Goal: Share content: Share content

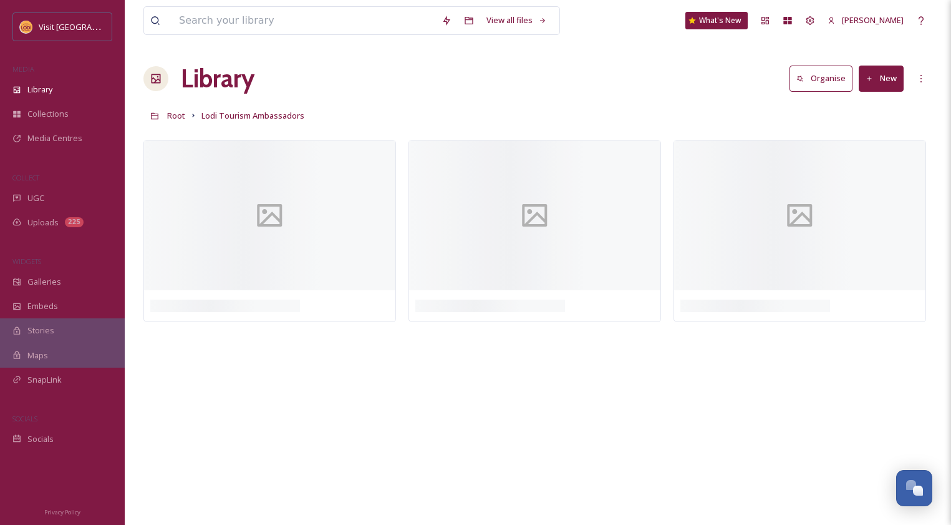
scroll to position [174, 0]
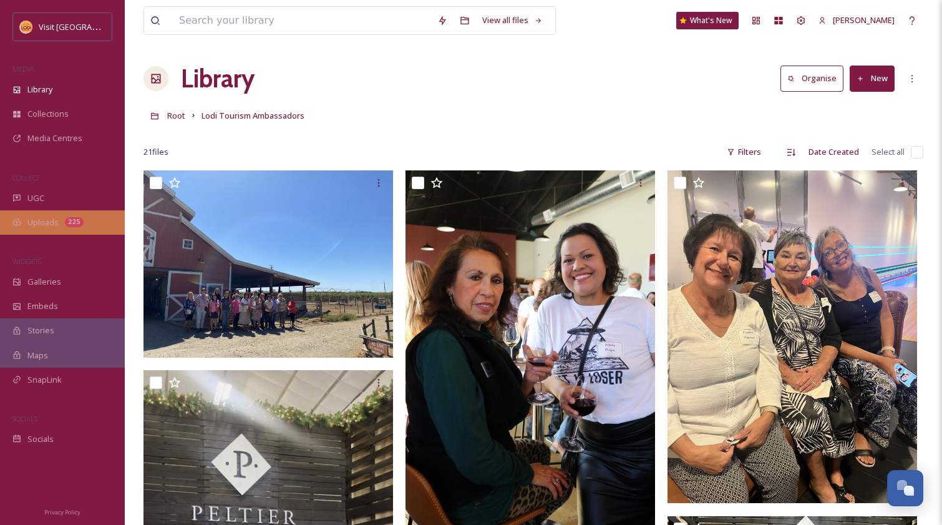
click at [43, 223] on span "Uploads" at bounding box center [42, 222] width 31 height 12
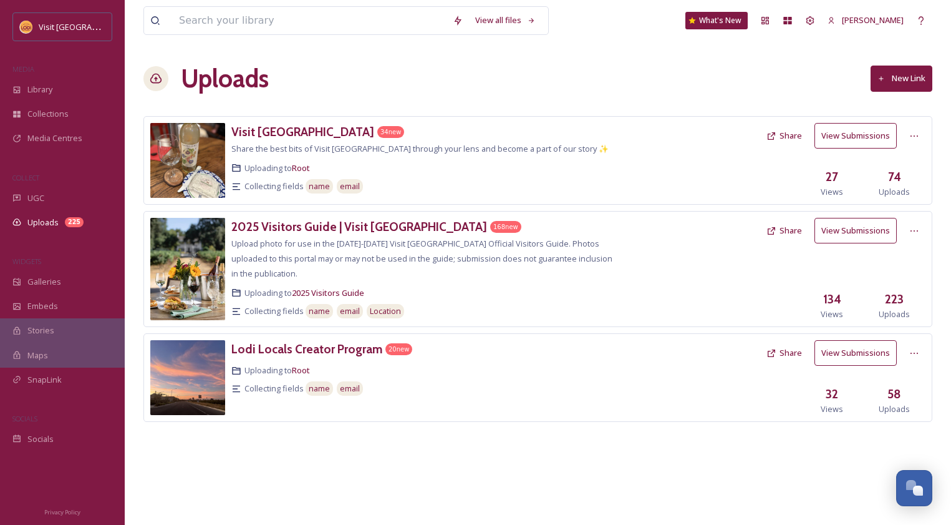
click at [900, 77] on button "New Link" at bounding box center [902, 79] width 62 height 26
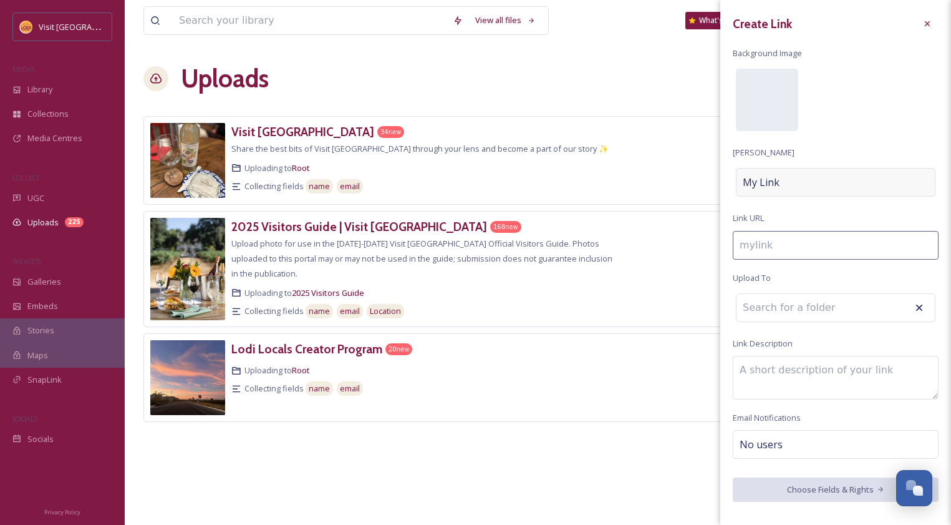
click at [778, 183] on span "My Link" at bounding box center [761, 182] width 37 height 15
click at [778, 183] on input at bounding box center [836, 182] width 206 height 29
type input "s"
type input "S"
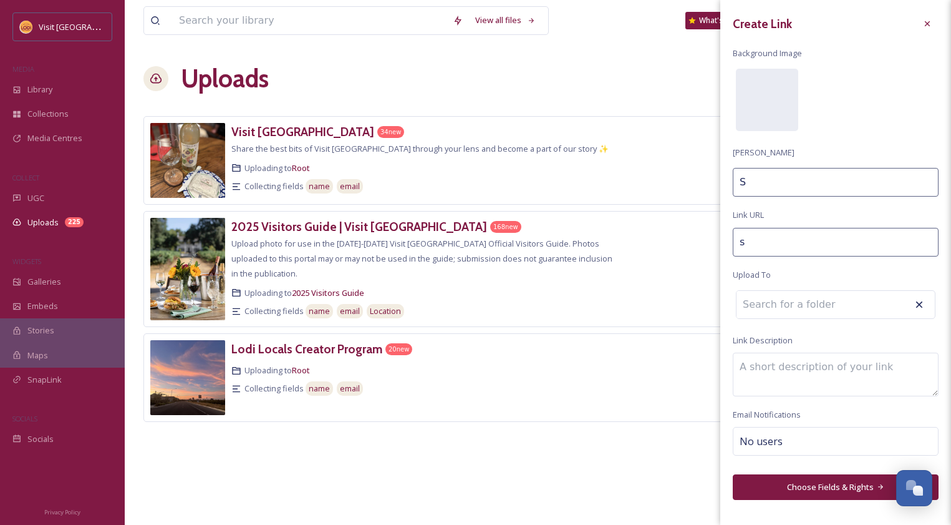
type input "sh"
type input "Sh"
type input "sho"
type input "Sho"
type input "shor"
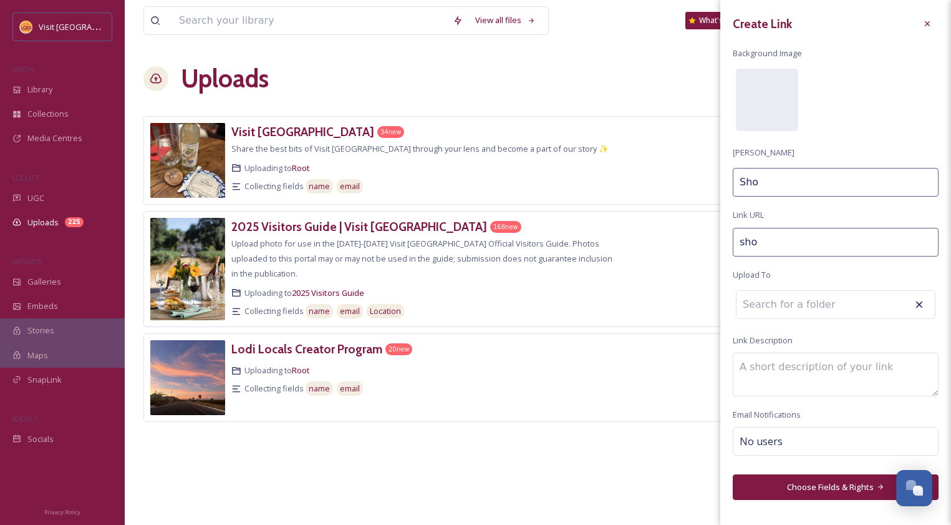
type input "Shor"
type input "short"
type input "Short"
type input "short-"
type input "Short"
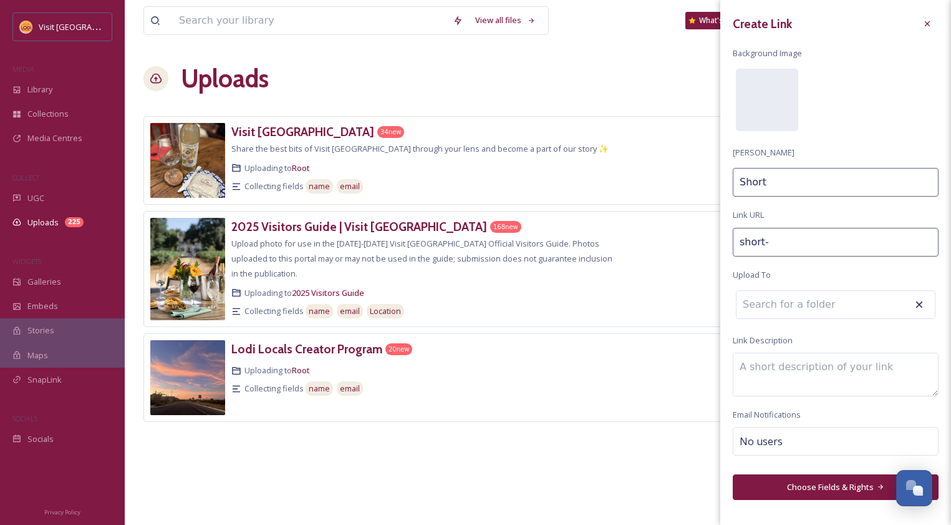
type input "short-t"
type input "Short T"
type input "short-te"
type input "Short Te"
type input "short-ter"
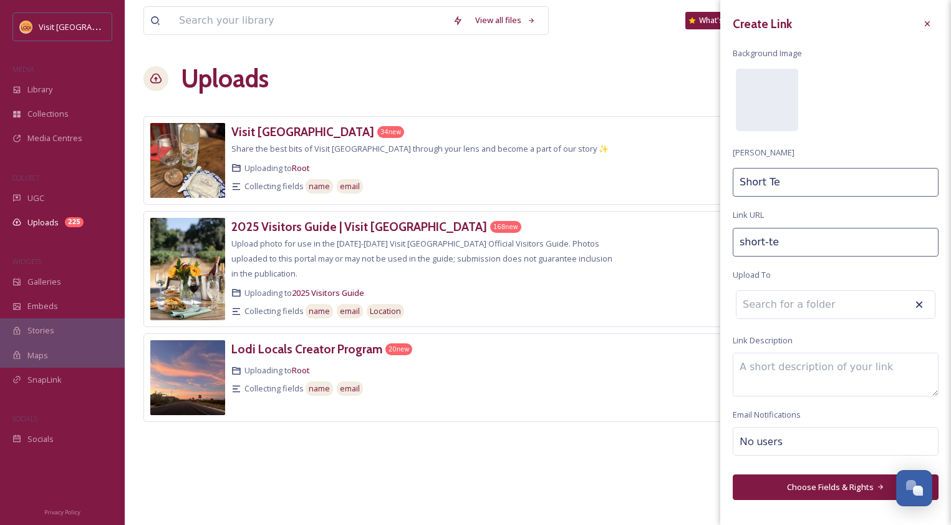
type input "Short Ter"
type input "short-term"
type input "Short Term"
type input "short-term-"
type input "Short Term"
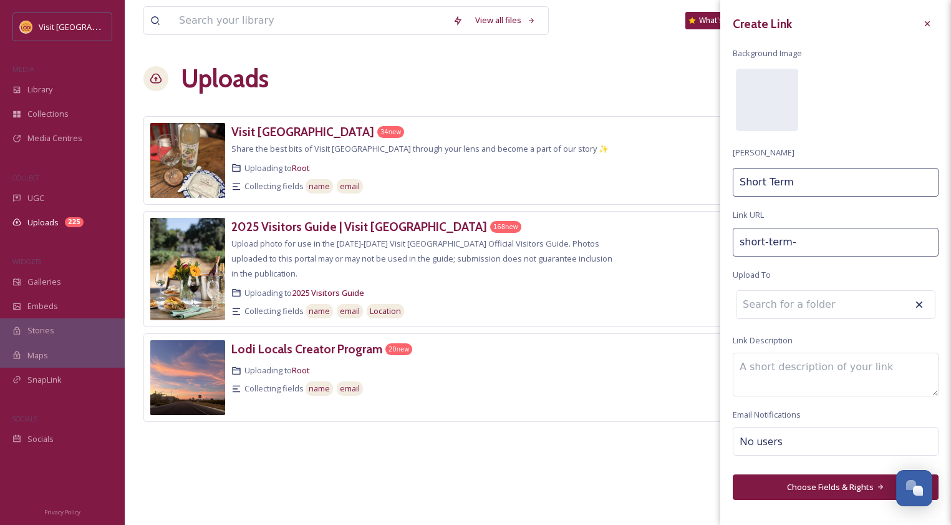
type input "short-term-r"
type input "Short Term R"
type input "short-term-re"
type input "Short Term Re"
type input "short-term-ren"
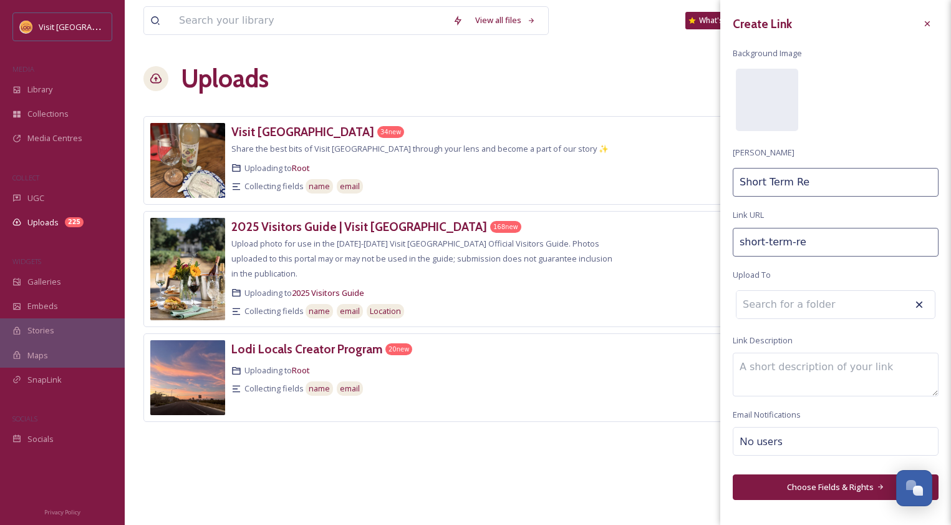
type input "Short Term Ren"
type input "short-term-rent"
type input "Short Term Rent"
type input "short-term-renta"
type input "Short Term Renta"
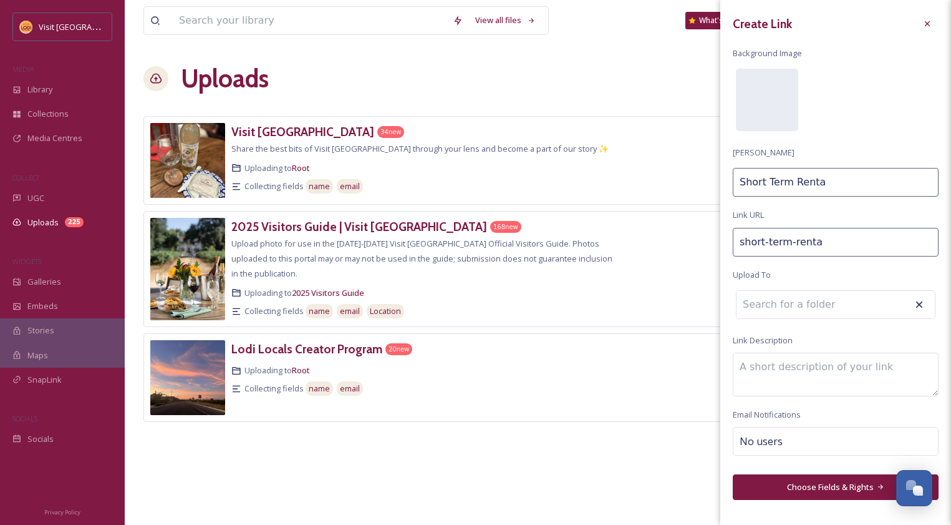
type input "short-term-rental"
type input "Short Term Rental"
type input "short-term-rental-"
type input "Short Term Rental"
type input "short-term-rental-p"
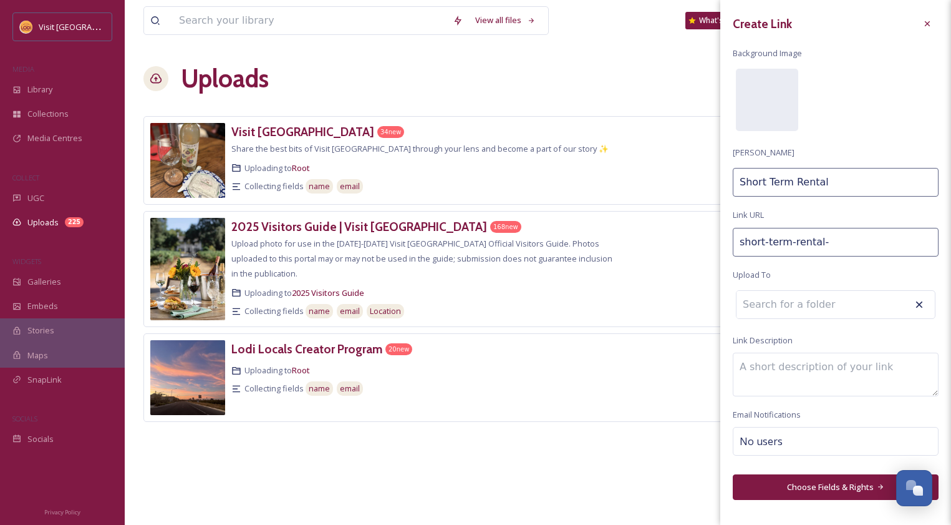
type input "Short Term Rental P"
type input "short-term-rental-ph"
type input "Short Term Rental Ph"
type input "short-term-rental-pho"
type input "Short Term Rental Pho"
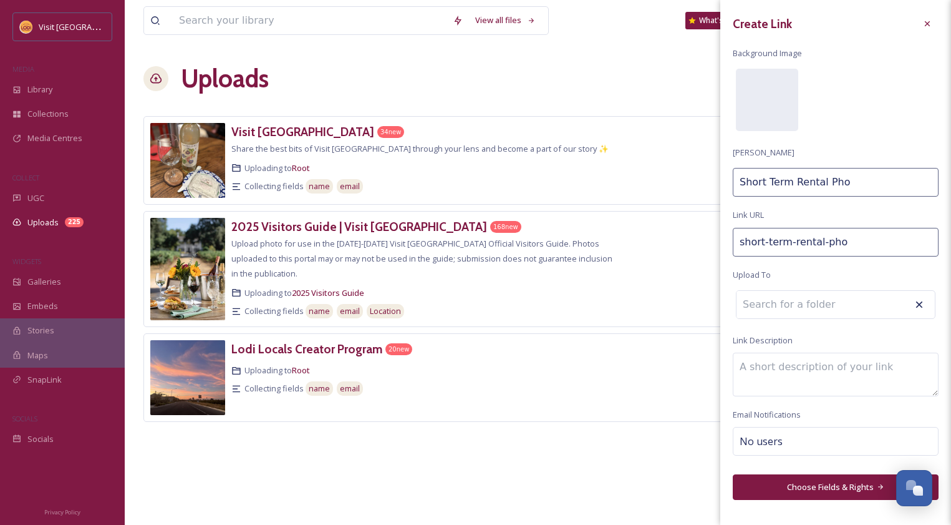
type input "short-term-rental-phot"
type input "Short Term Rental Phot"
type input "short-term-rental-photo"
type input "Short Term Rental Photo"
type input "short-term-rental-photos"
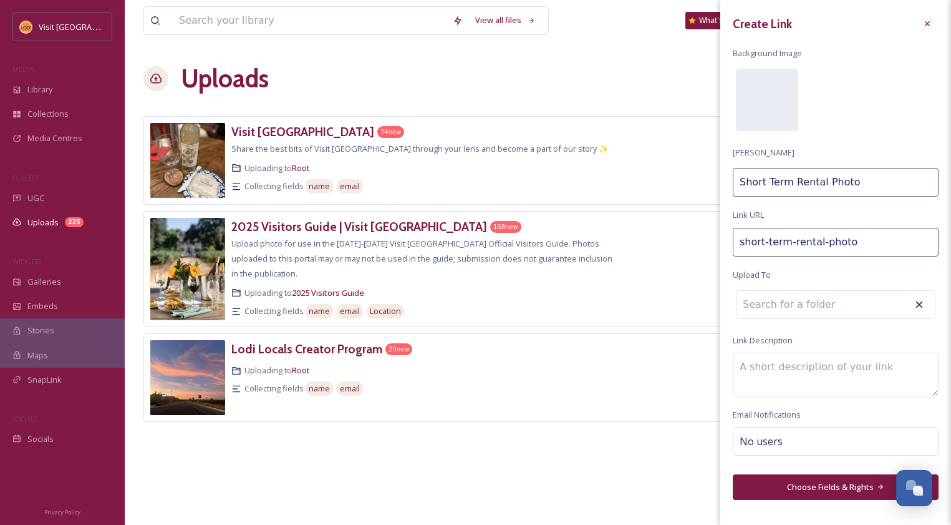
type input "Short Term Rental Photos"
type input "short-term-rental-photos-"
type input "Short Term Rental Photos"
type input "short-term-rental-photos-u"
type input "Short Term Rental Photos U"
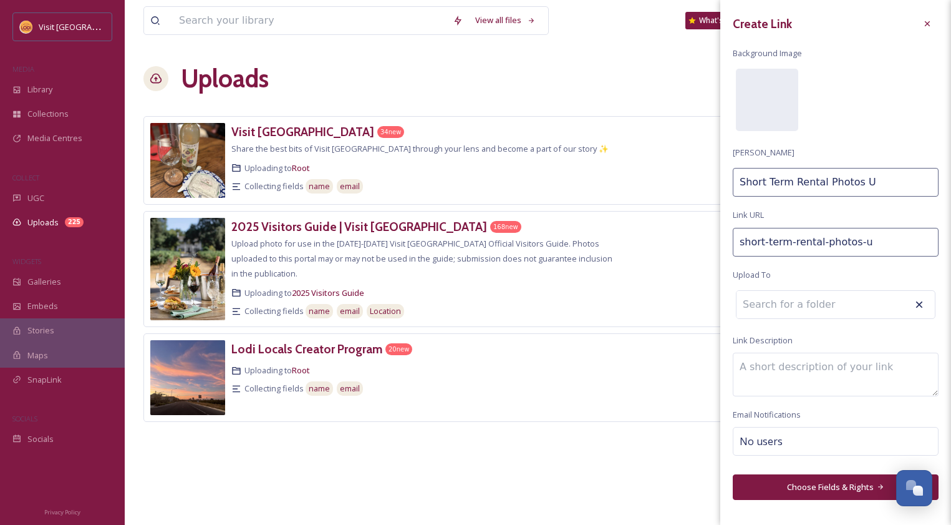
type input "short-term-rental-photos-up"
type input "Short Term Rental Photos Up"
type input "short-term-rental-photos-upl"
type input "Short Term Rental Photos Upl"
type input "short-term-rental-photos-uplo"
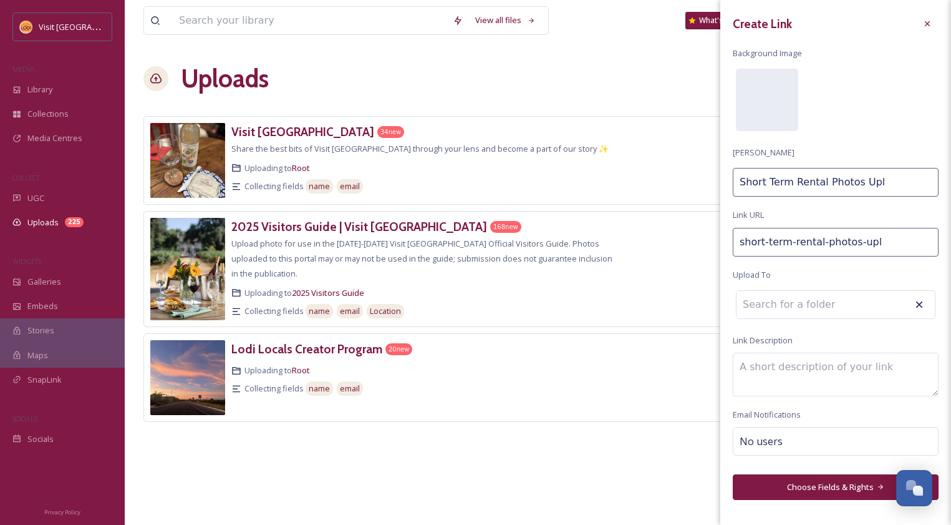
type input "Short Term Rental Photos Uplo"
type input "short-term-rental-photos-uplod"
type input "Short Term Rental Photos Uplod"
type input "short-term-rental-photos-uplodf"
type input "Short Term Rental Photos Uplodf"
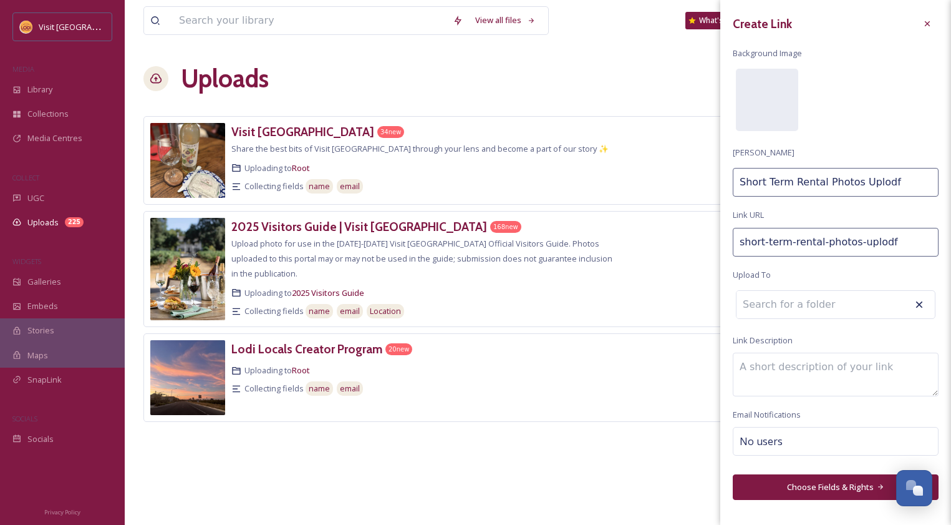
type input "short-term-rental-photos-uplodfa"
type input "Short Term Rental Photos Uplodfa"
type input "short-term-rental-photos-uplodf"
type input "Short Term Rental Photos Uplodf"
type input "short-term-rental-photos-uplod"
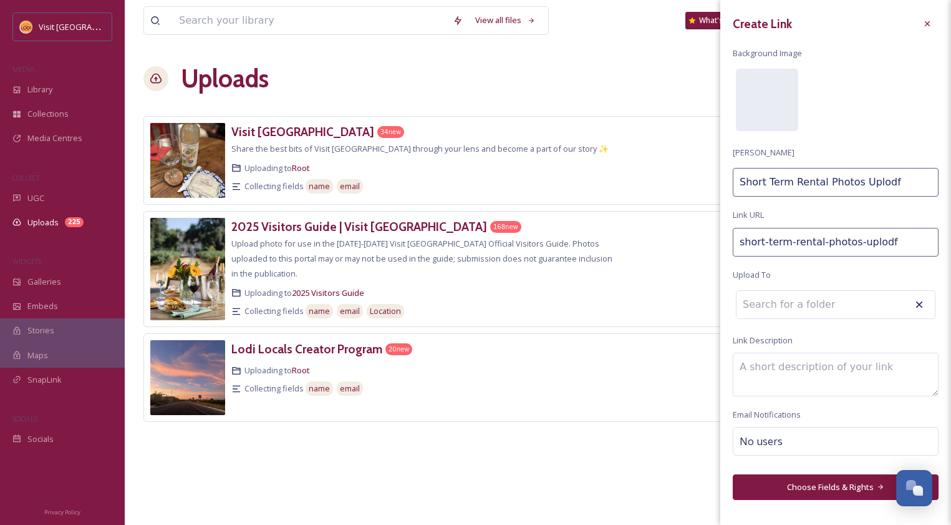
type input "Short Term Rental Photos Uplod"
type input "short-term-rental-photos-uplo"
type input "Short Term Rental Photos Uplo"
type input "short-term-rental-photos-uploa"
type input "Short Term Rental Photos Uploa"
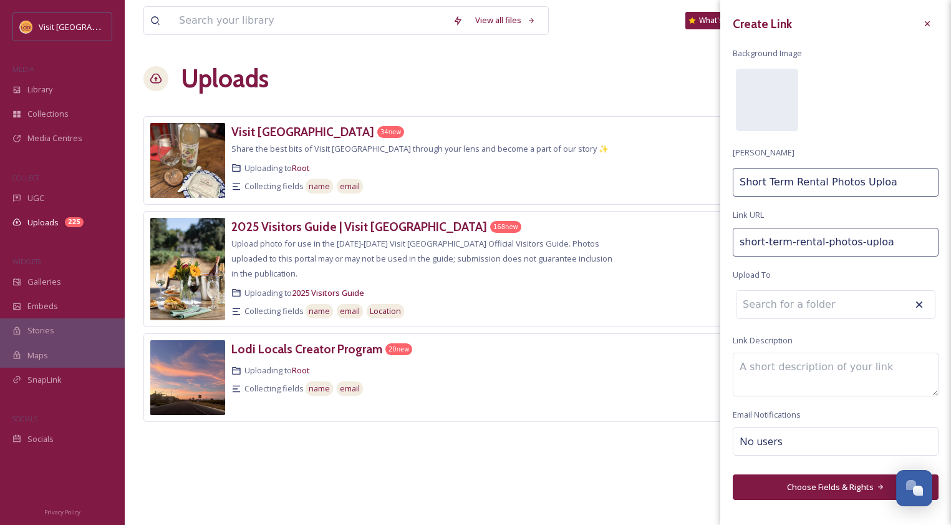
type input "short-term-rental-photos-upload"
type input "Short Term Rental Photos Upload"
type input "short-term-rental-photos-uploads"
type input "Short Term Rental Photos Uploads"
click at [859, 129] on div "Create Link Background Image [PERSON_NAME] Short Term Rental Photos Uploads Lin…" at bounding box center [836, 256] width 231 height 512
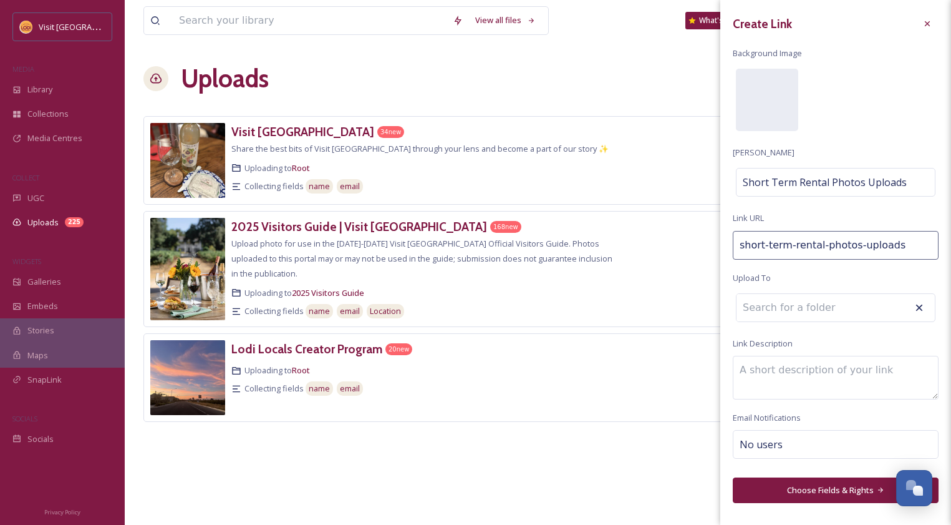
click at [832, 306] on input at bounding box center [805, 307] width 137 height 27
click at [844, 309] on input at bounding box center [805, 307] width 137 height 27
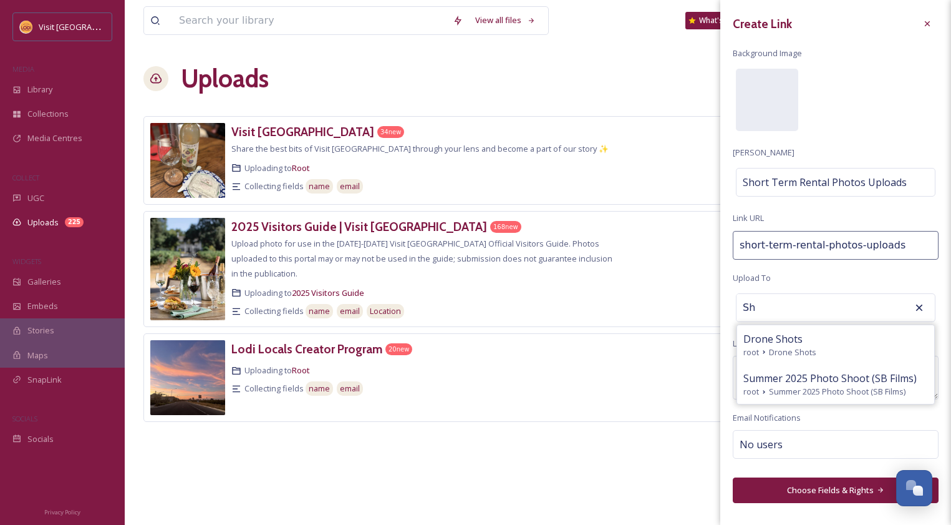
type input "S"
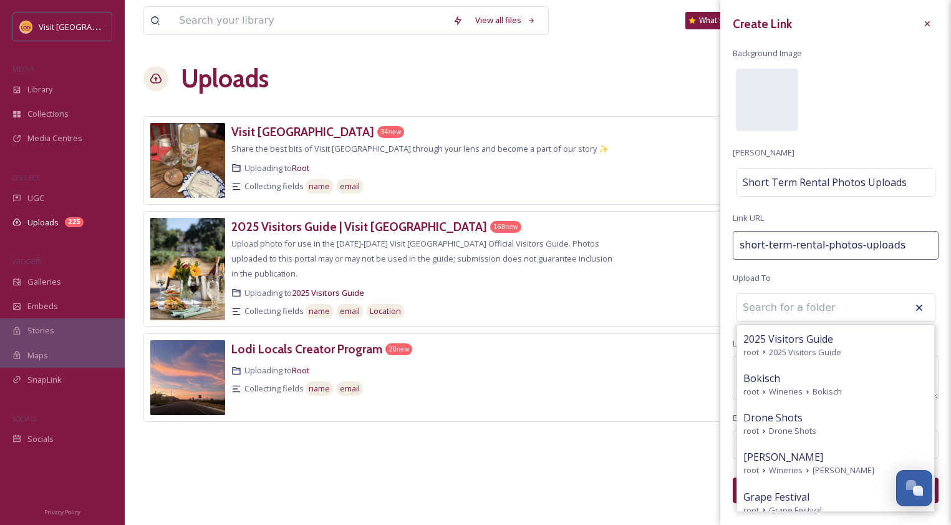
click at [806, 283] on div "Create Link Background Image [PERSON_NAME] Short Term Rental Photos Uploads Lin…" at bounding box center [836, 257] width 231 height 515
click at [708, 289] on div at bounding box center [690, 269] width 142 height 102
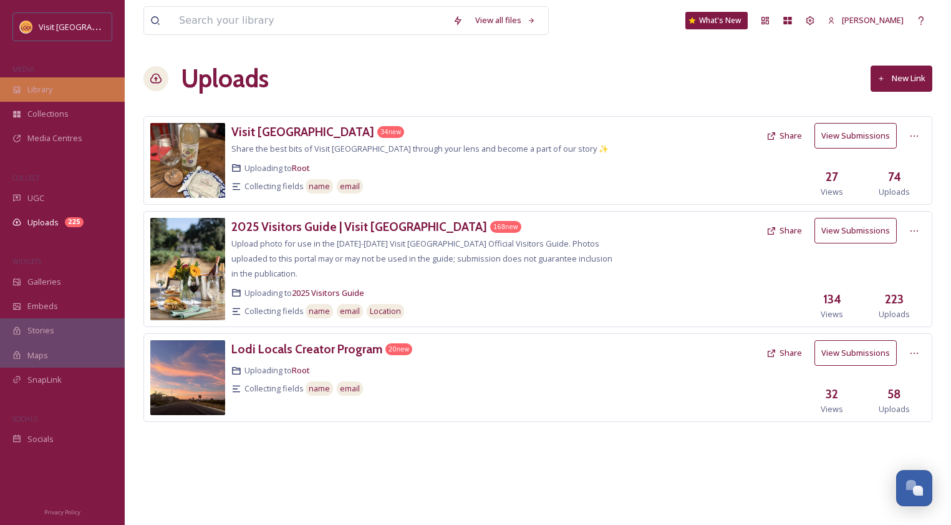
click at [47, 85] on span "Library" at bounding box center [39, 90] width 25 height 12
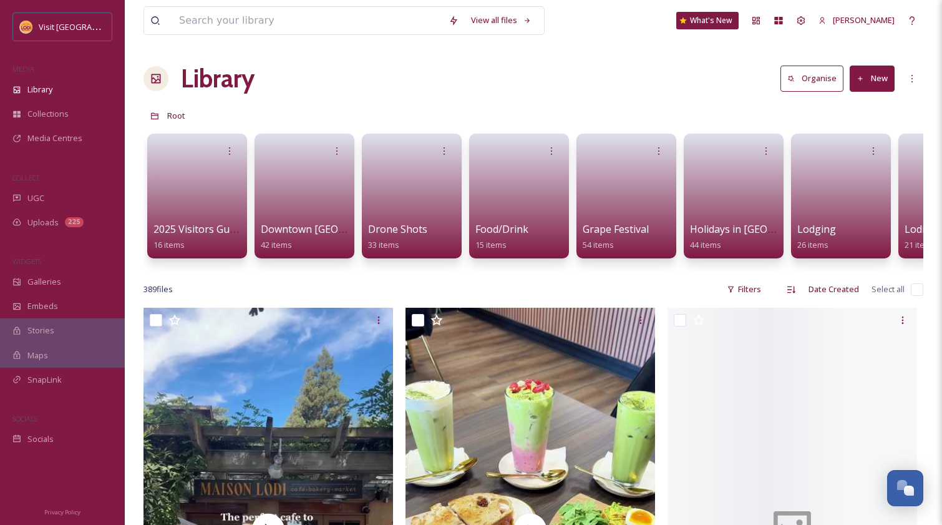
click at [870, 80] on button "New" at bounding box center [872, 79] width 45 height 26
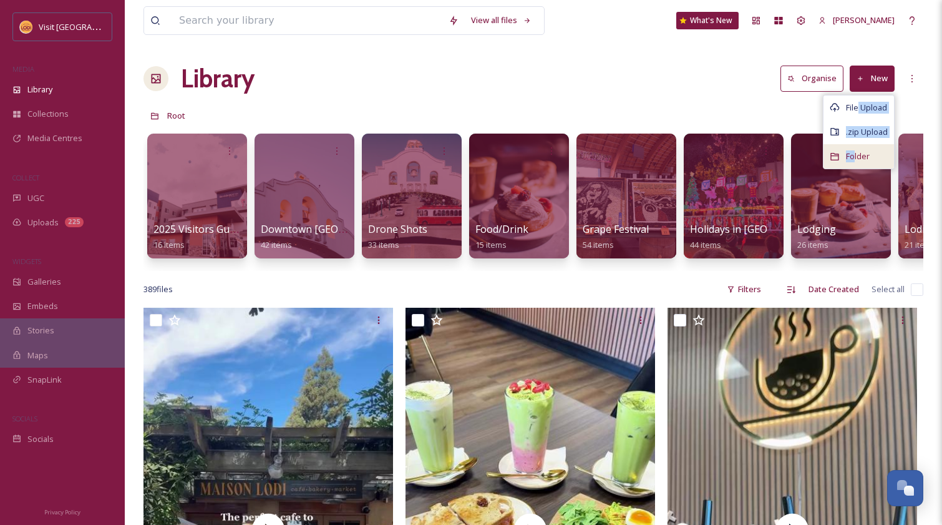
drag, startPoint x: 857, startPoint y: 108, endPoint x: 856, endPoint y: 159, distance: 51.2
click at [856, 159] on div "File Upload .zip Upload Folder" at bounding box center [859, 132] width 72 height 75
click at [856, 159] on span "Folder" at bounding box center [858, 156] width 24 height 12
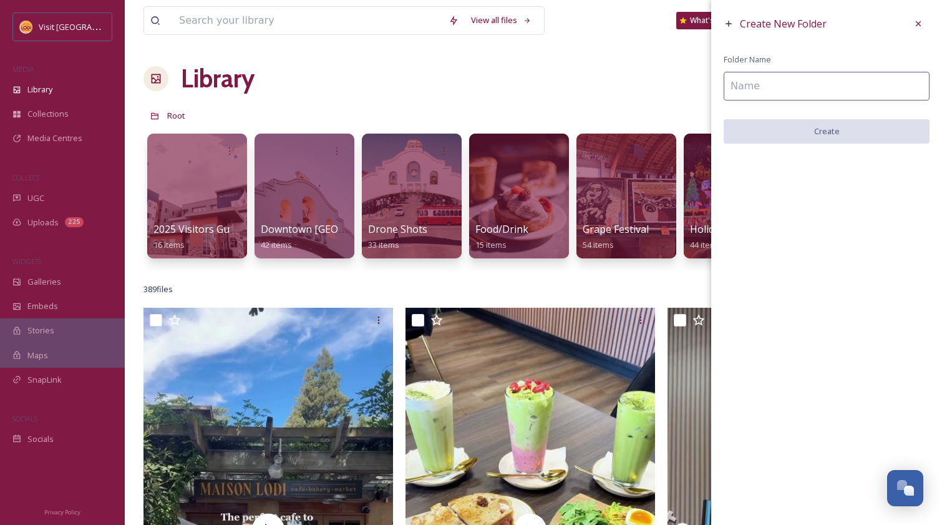
click at [772, 80] on input at bounding box center [827, 86] width 206 height 29
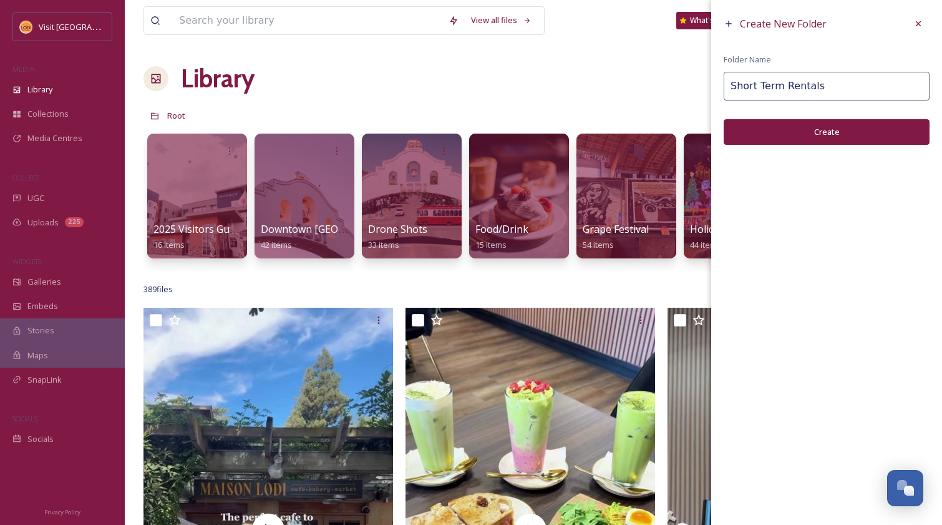
type input "Short Term Rentals"
click at [839, 131] on button "Create" at bounding box center [827, 132] width 206 height 26
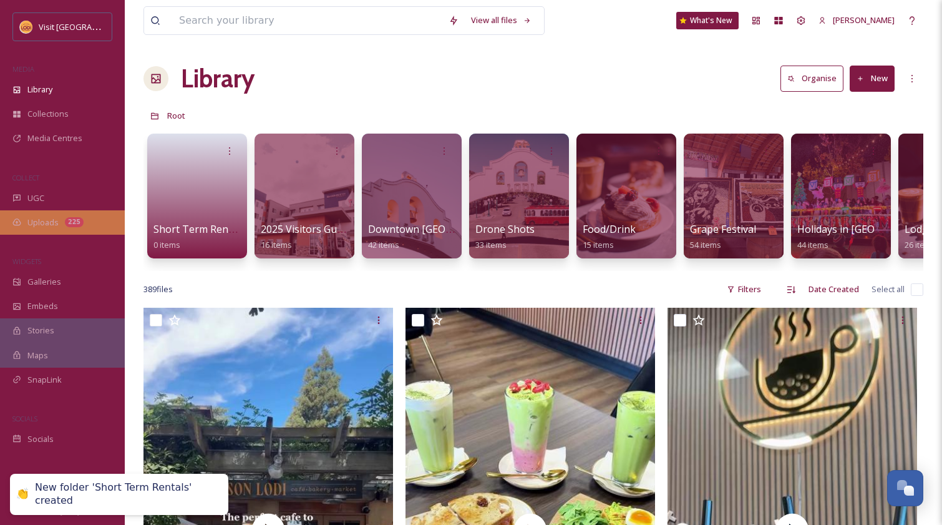
click at [36, 214] on div "Uploads 225" at bounding box center [62, 222] width 125 height 24
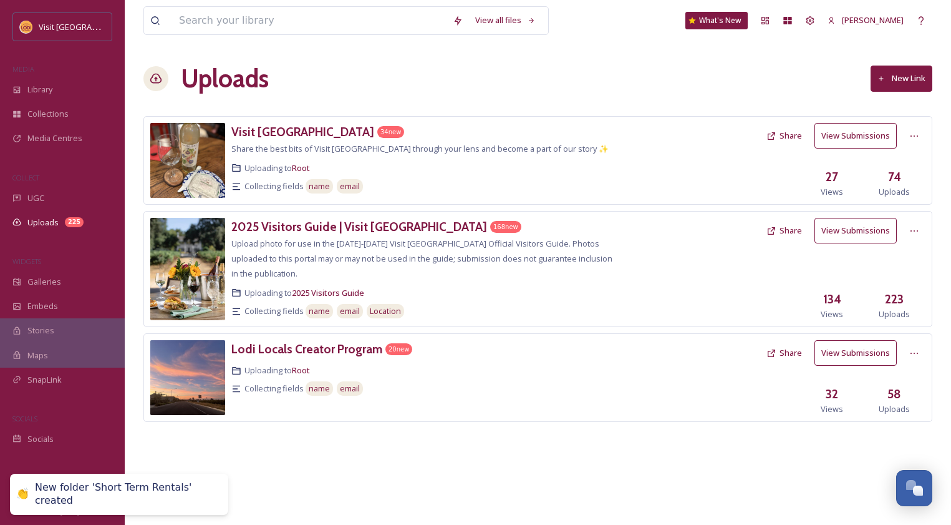
click at [886, 73] on button "New Link" at bounding box center [902, 79] width 62 height 26
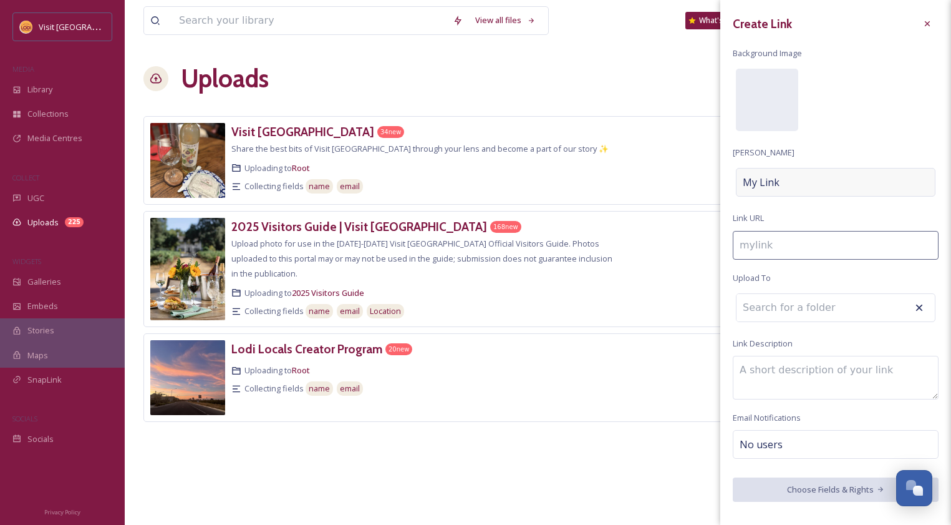
click at [767, 183] on span "My Link" at bounding box center [761, 182] width 37 height 15
click at [767, 183] on input at bounding box center [836, 182] width 206 height 29
type input "s"
type input "S"
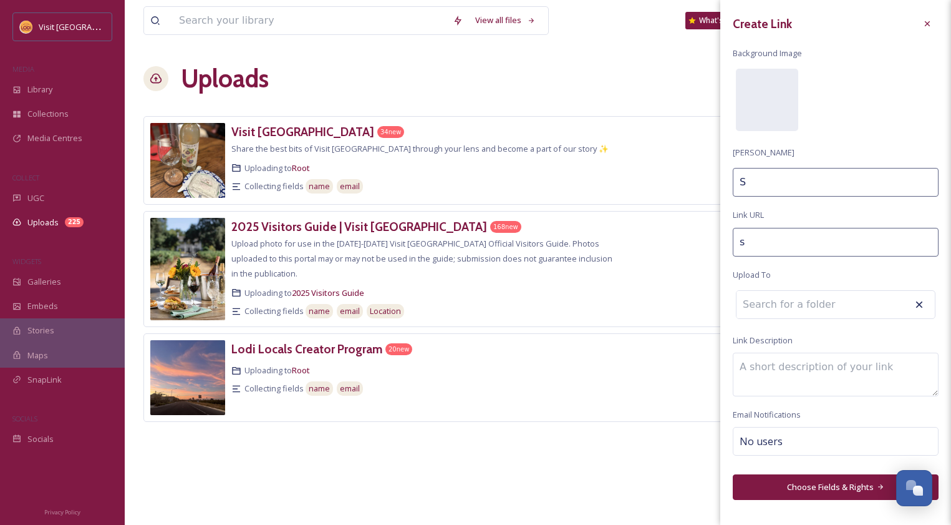
type input "sh"
type input "Sh"
type input "shp"
type input "Shp"
type input "shpr"
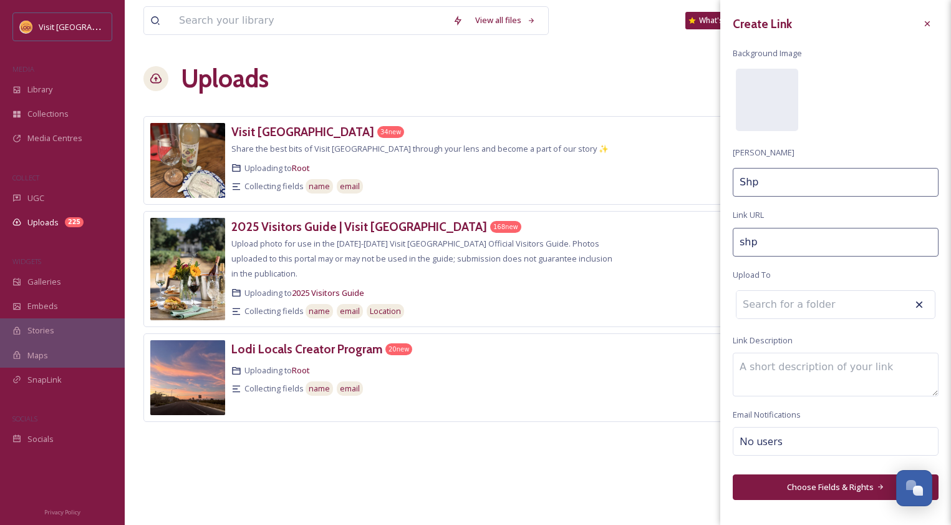
type input "Shpr"
type input "shprt"
type input "Shprt"
type input "shpr"
type input "Shpr"
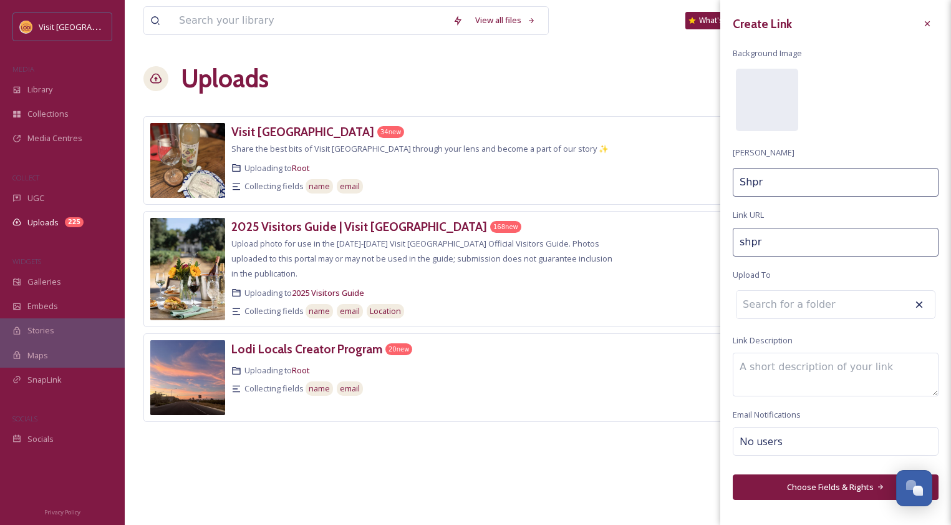
type input "shp"
type input "Shp"
type input "sh"
type input "Sh"
type input "sho"
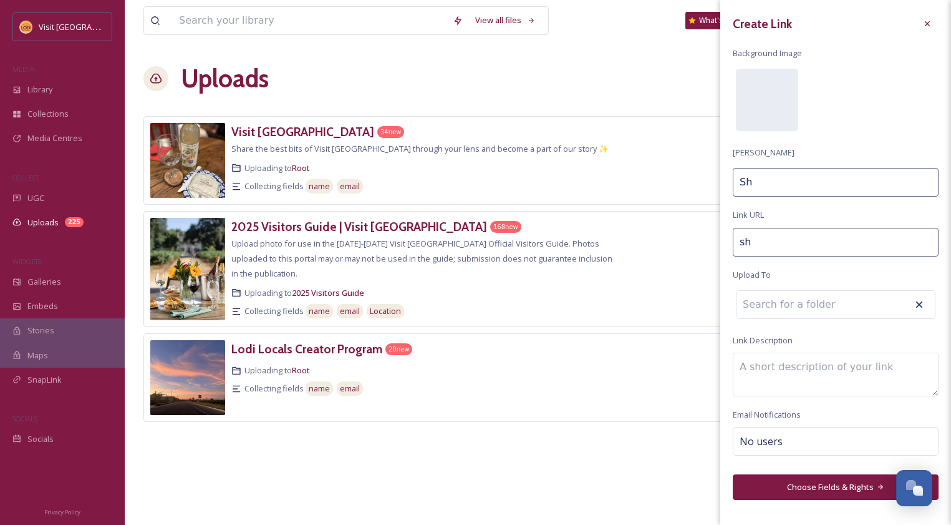
type input "Sho"
type input "shor"
type input "Shor"
type input "short"
type input "Short"
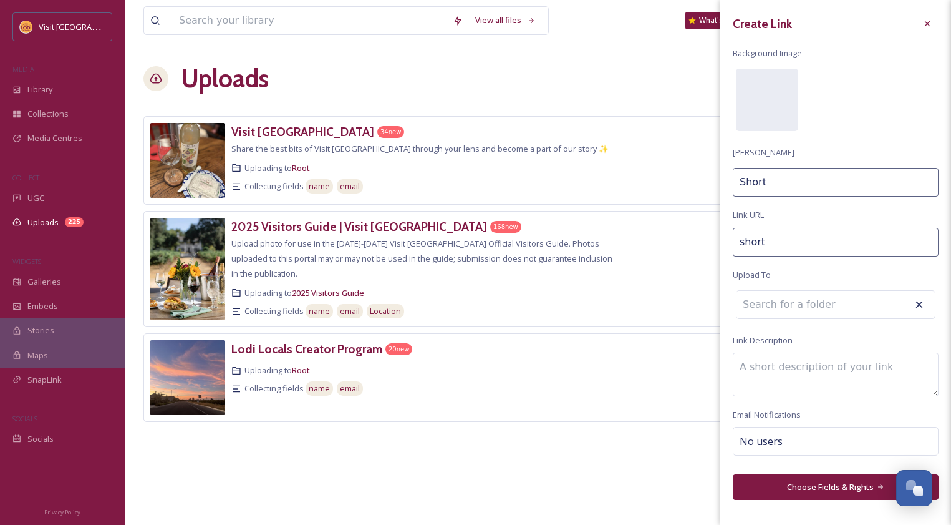
type input "short-"
type input "Short"
type input "short-t"
type input "Short T"
type input "short-te"
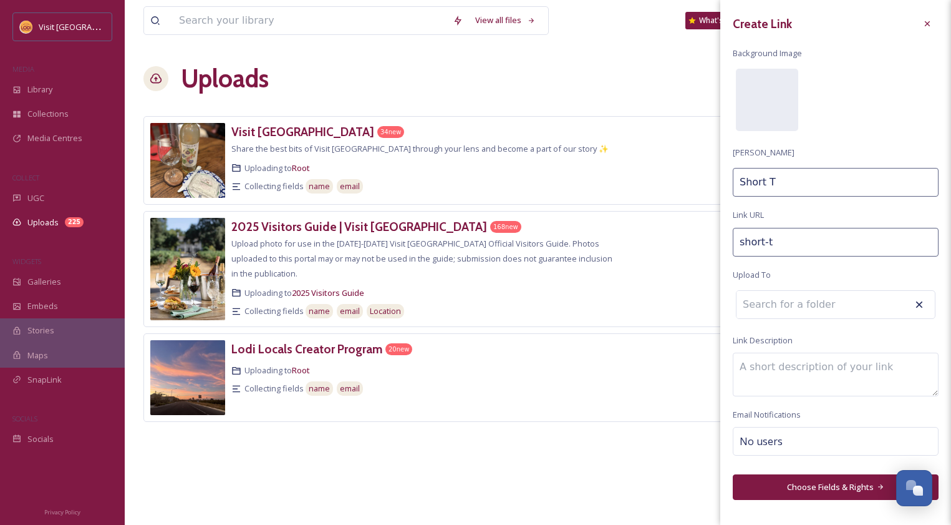
type input "Short Te"
type input "short-ter"
type input "Short Ter"
type input "short-term"
type input "Short Term"
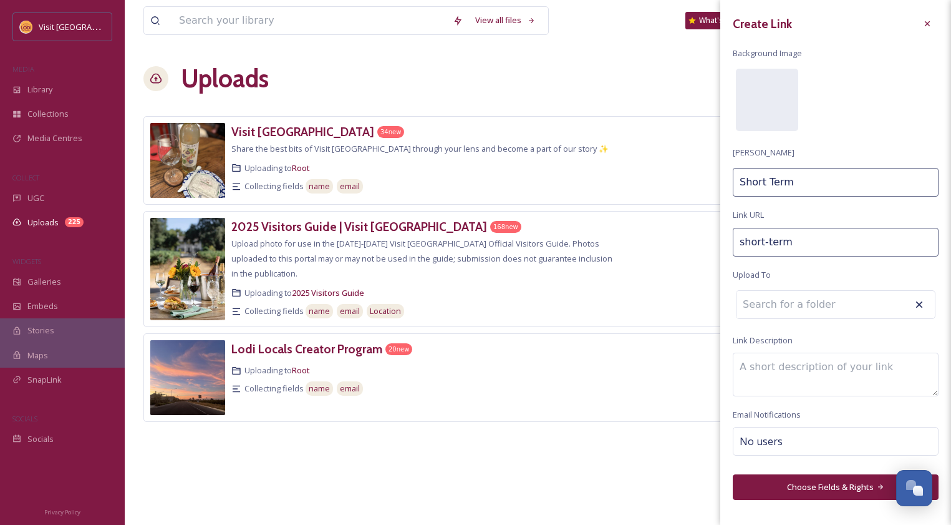
type input "short-term-"
type input "Short Term"
type input "short-term-r"
type input "Short Term R"
type input "short-term-re"
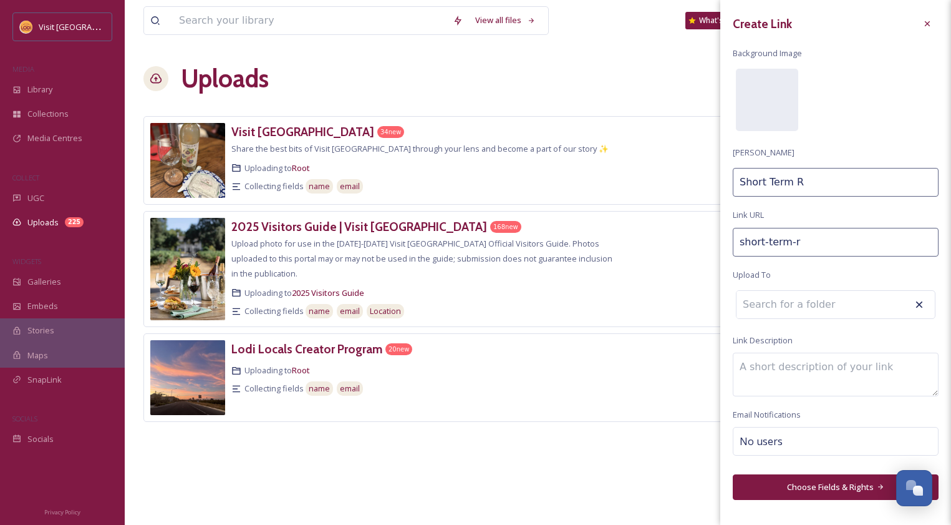
type input "Short Term Re"
type input "short-term-ren"
type input "Short Term Ren"
type input "short-term-rent"
type input "Short Term Rent"
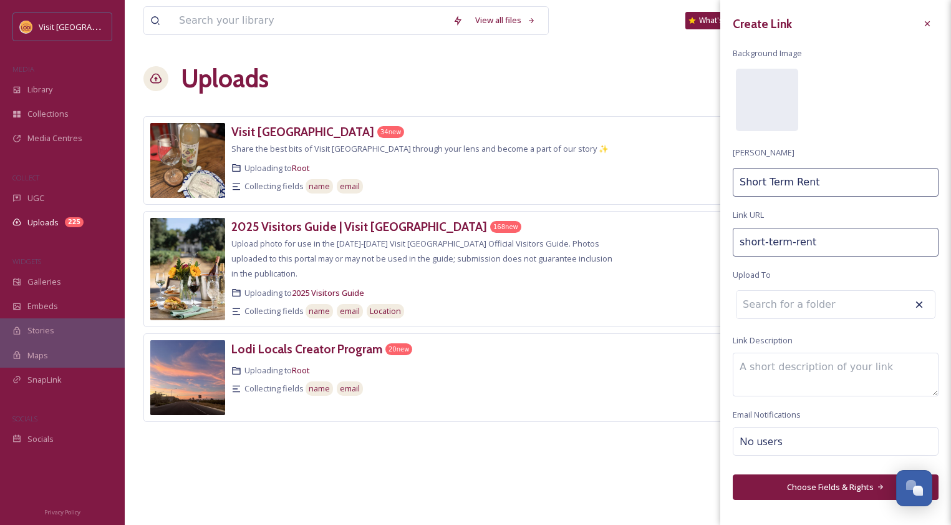
type input "short-term-renta"
type input "Short Term Renta"
type input "short-term-rental"
type input "Short Term Rental"
type input "short-term-rental-"
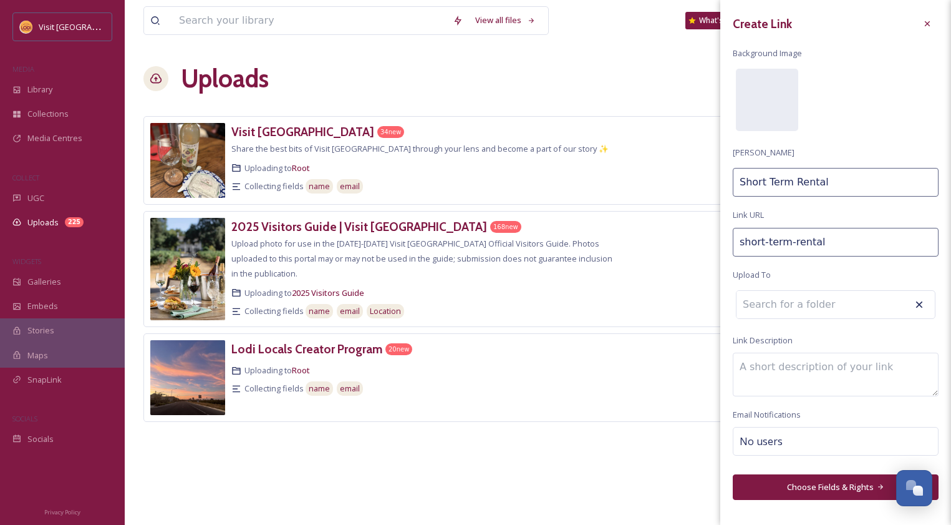
type input "Short Term Rental"
type input "short-term-rental-p"
type input "Short Term Rental P"
type input "short-term-rental-ph"
type input "Short Term Rental Ph"
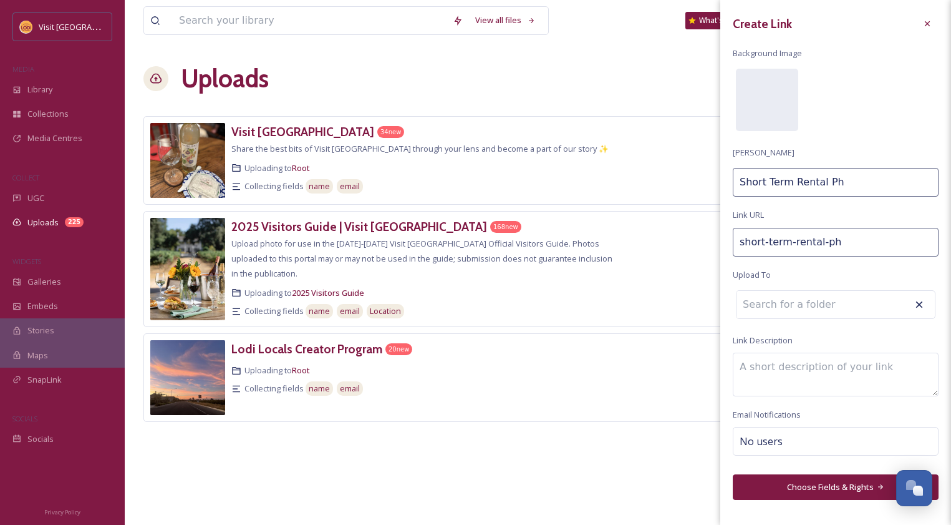
type input "short-term-rental-pho"
type input "Short Term Rental Pho"
type input "short-term-rental-phot"
type input "Short Term Rental Phot"
type input "short-term-rental-photo"
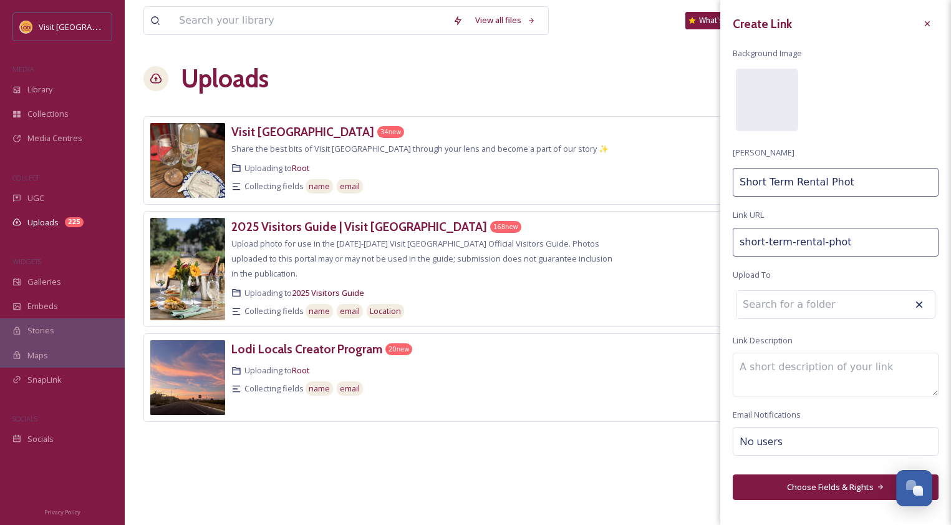
type input "Short Term Rental Photo"
type input "short-term-rental-photos"
type input "Short Term Rental Photos"
type input "short-term-rental-photo"
type input "Short Term Rental Photo"
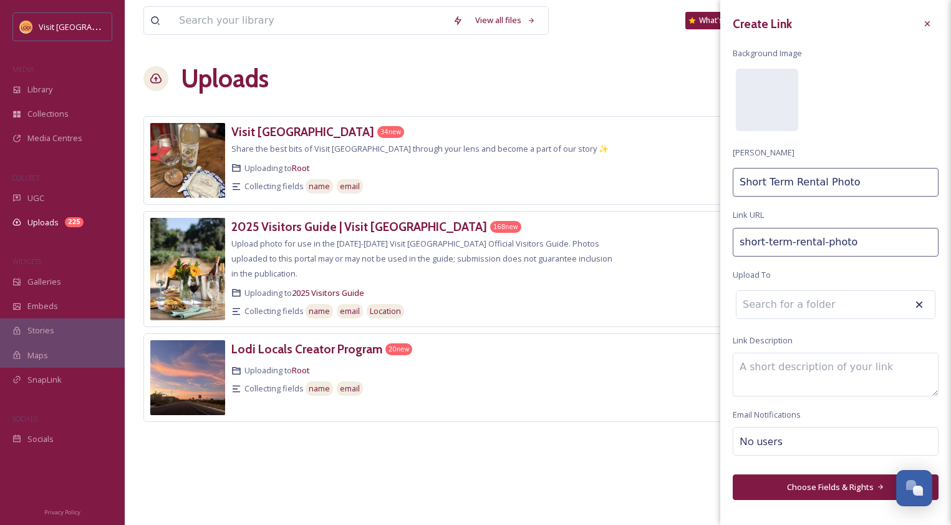
type input "short-term-rental-photo-"
type input "Short Term Rental Photo"
type input "short-term-rental-photo-u"
type input "Short Term Rental Photo U"
type input "short-term-rental-photo-up"
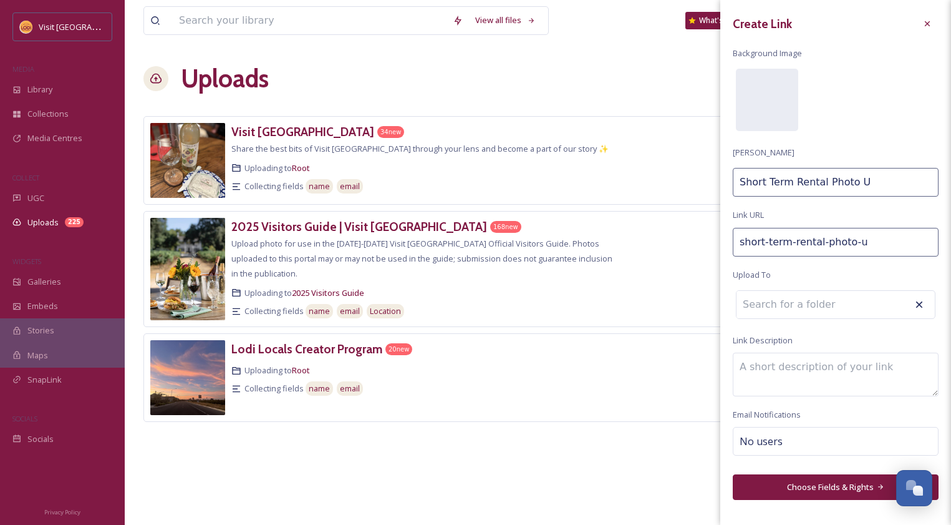
type input "Short Term Rental Photo Up"
type input "short-term-rental-photo-upl"
type input "Short Term Rental Photo Upl"
type input "short-term-rental-photo-uplo"
type input "Short Term Rental Photo Uplo"
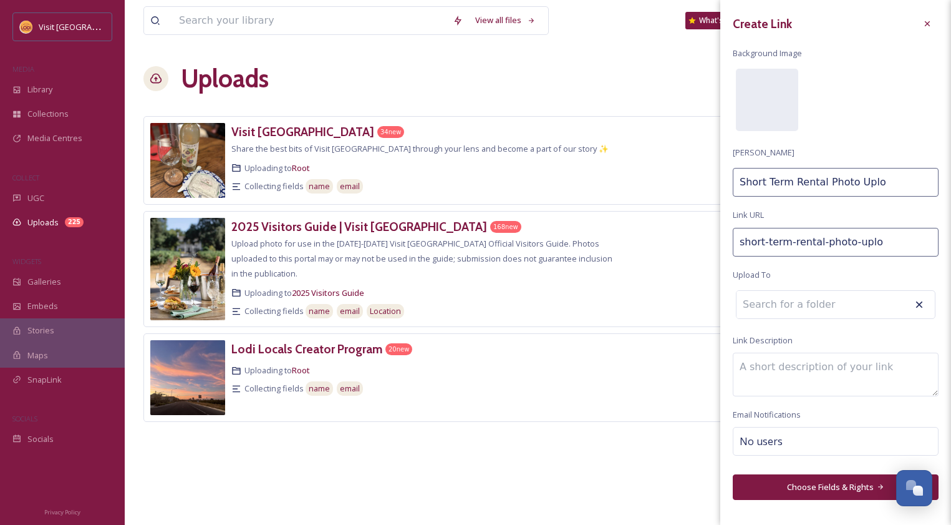
type input "short-term-rental-photo-uplod"
type input "Short Term Rental Photo Uplod"
type input "short-term-rental-photo-uploda"
type input "Short Term Rental Photo Uploda"
type input "short-term-rental-photo-uplod"
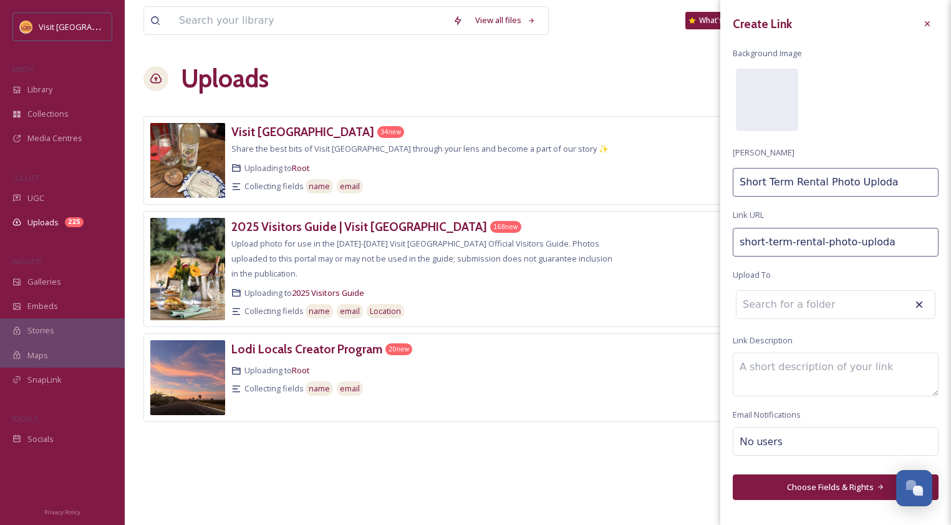
type input "Short Term Rental Photo Uplod"
type input "short-term-rental-photo-uplo"
type input "Short Term Rental Photo Uplo"
type input "short-term-rental-photo-uploa"
type input "Short Term Rental Photo Uploa"
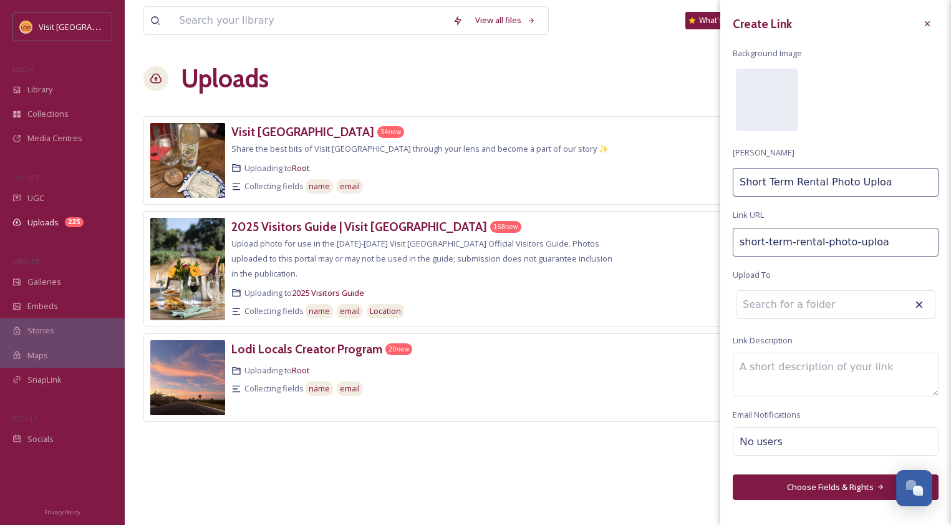
type input "short-term-rental-photo-upload"
type input "Short Term Rental Photo Upload"
click at [782, 299] on input at bounding box center [805, 307] width 137 height 27
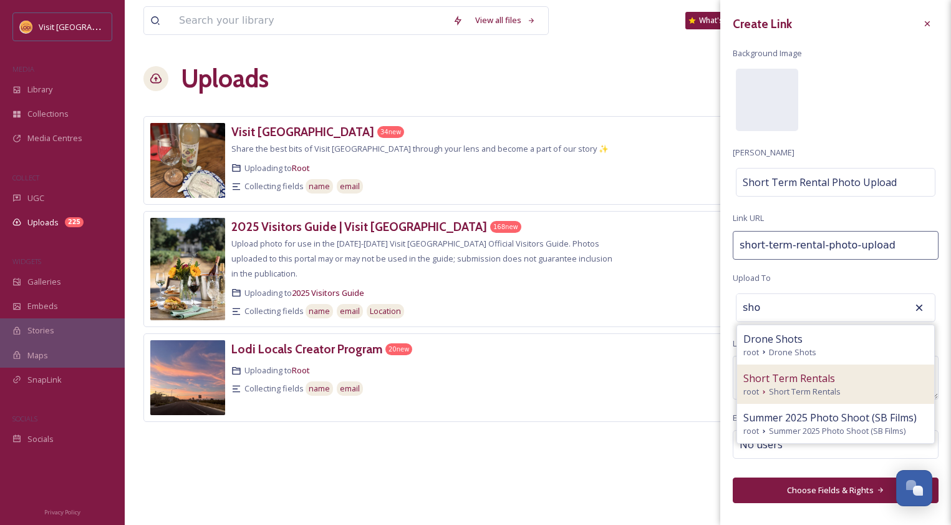
click at [798, 371] on span "Short Term Rentals" at bounding box center [790, 378] width 92 height 15
type input "Short Term Rentals"
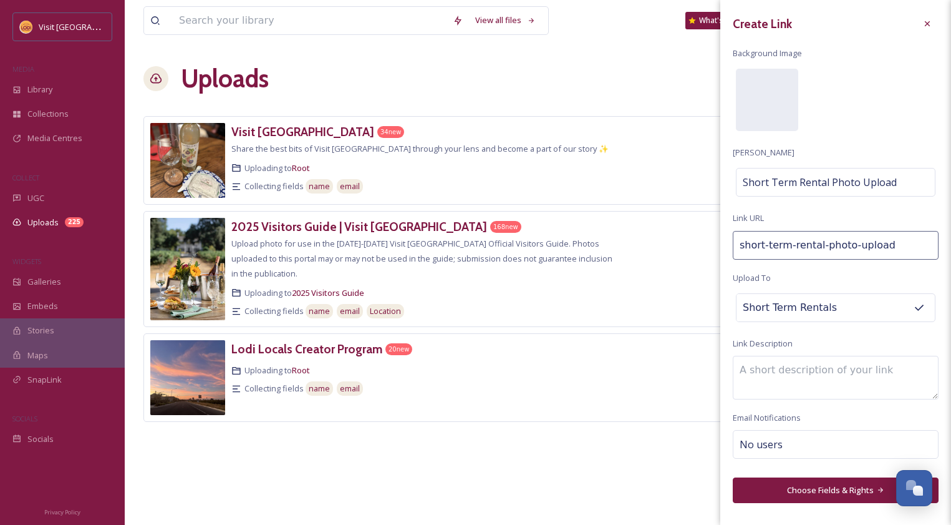
click at [772, 371] on textarea at bounding box center [836, 378] width 206 height 44
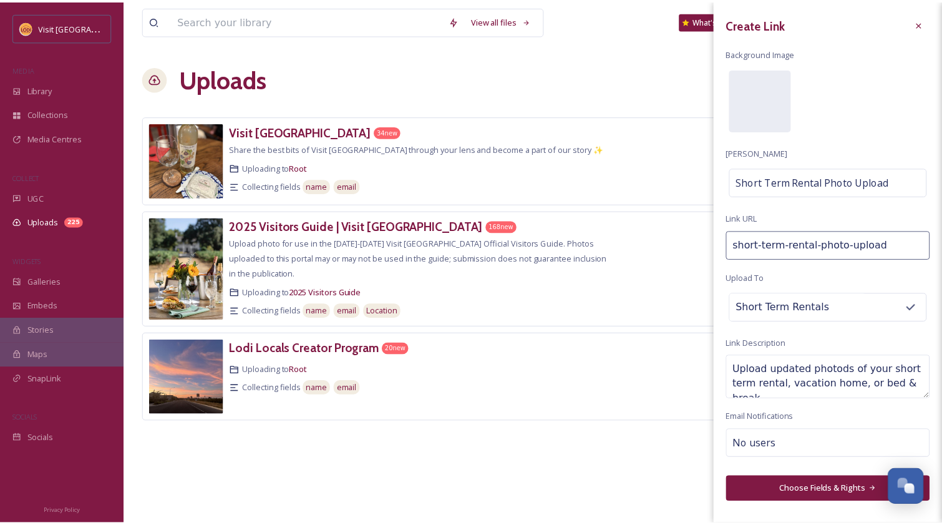
scroll to position [7, 0]
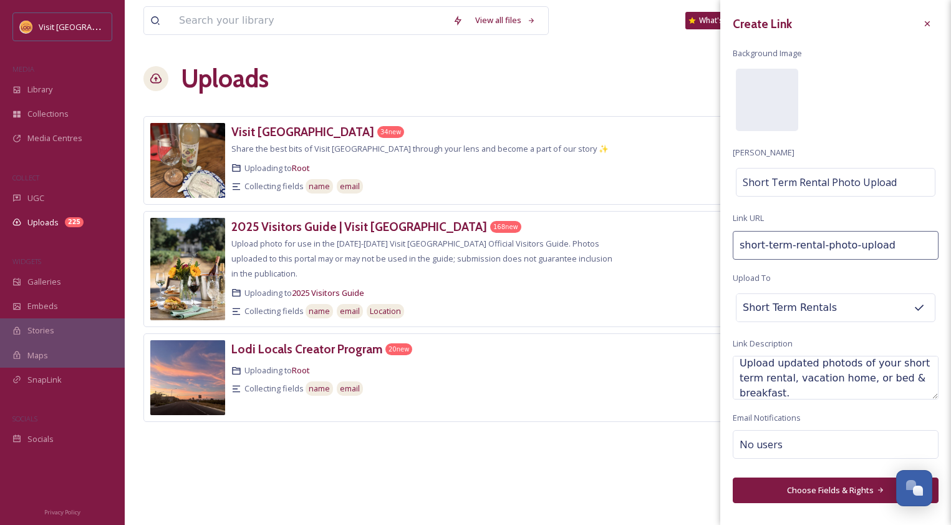
click at [832, 359] on textarea "Upload updated photods of your short term rental, vacation home, or bed & break…" at bounding box center [836, 378] width 206 height 44
click at [847, 359] on textarea "Upload updated photods of your short term rental, vacation home, or bed & break…" at bounding box center [836, 378] width 206 height 44
type textarea "Upload updated photos of your short term rental, vacation home, or bed & breakf…"
click at [814, 444] on div "No users" at bounding box center [836, 444] width 206 height 29
click at [814, 444] on input at bounding box center [802, 444] width 125 height 15
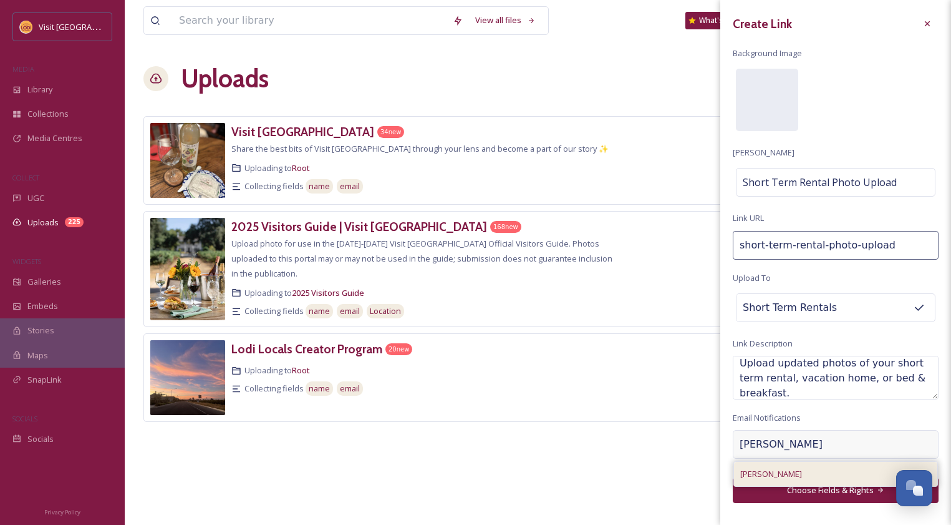
type input "[PERSON_NAME]"
click at [786, 475] on div "[PERSON_NAME]" at bounding box center [835, 474] width 203 height 24
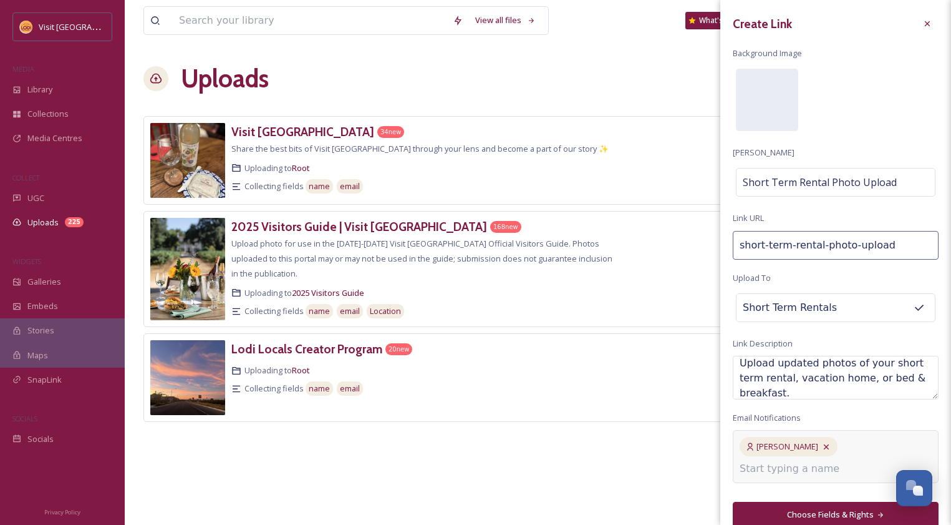
click at [813, 502] on button "Choose Fields & Rights" at bounding box center [836, 515] width 206 height 26
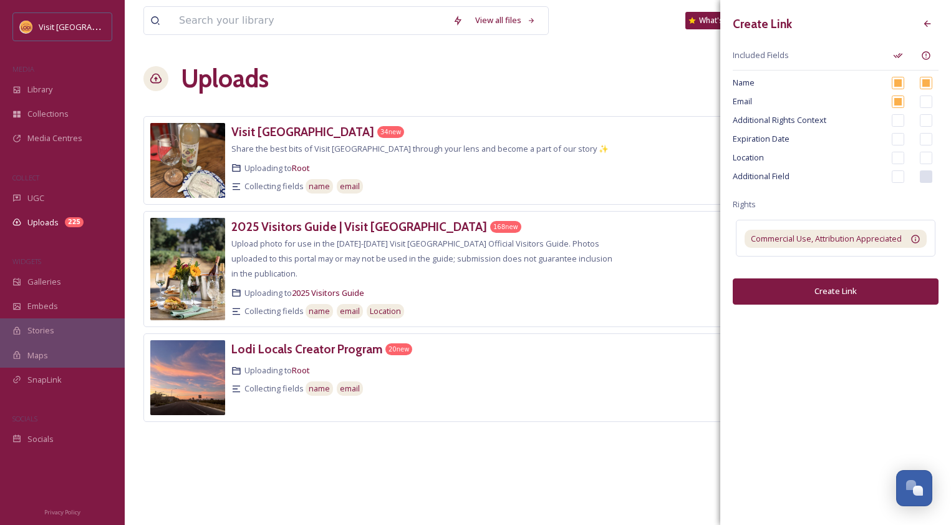
click at [927, 101] on input "checkbox" at bounding box center [926, 101] width 12 height 12
checkbox input "true"
click at [900, 179] on input "checkbox" at bounding box center [898, 176] width 12 height 12
checkbox input "true"
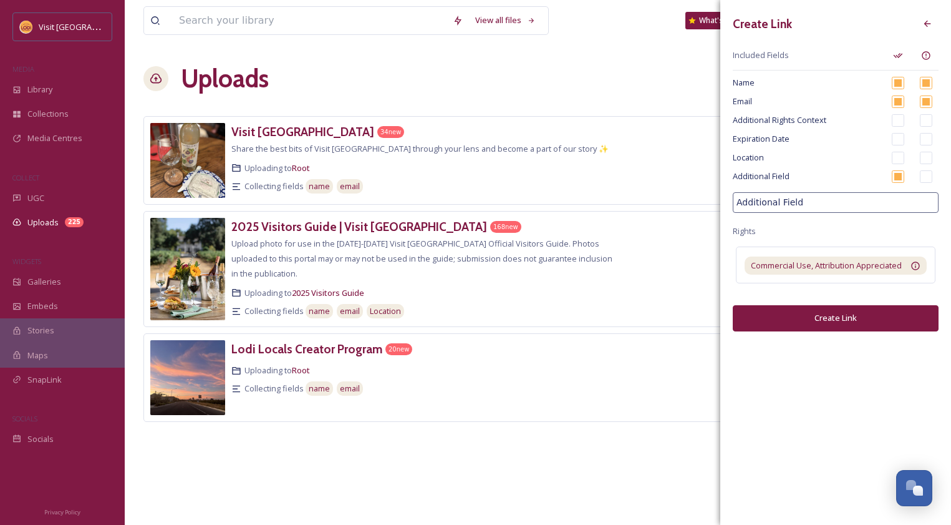
click at [832, 205] on input "Additional Field" at bounding box center [836, 202] width 206 height 21
type input "Property Name"
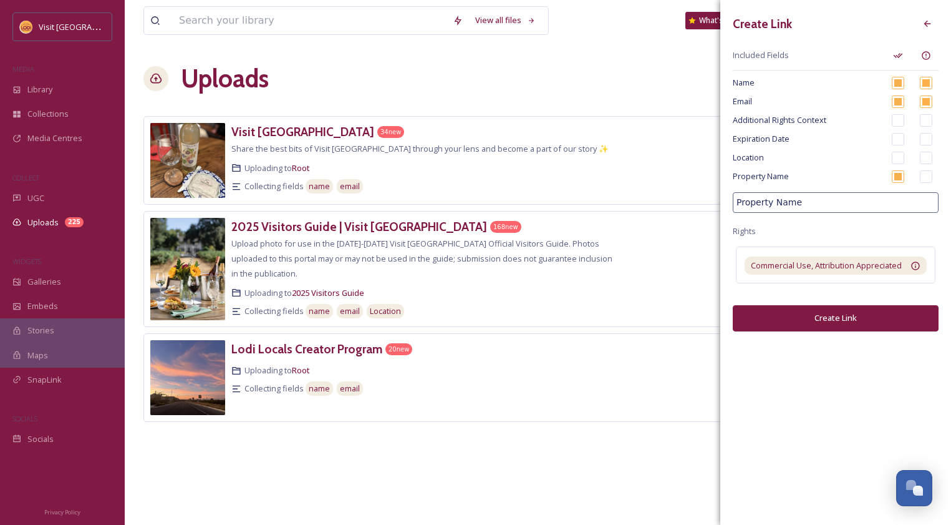
click at [928, 176] on input "checkbox" at bounding box center [926, 176] width 12 height 12
checkbox input "true"
click at [900, 155] on input "checkbox" at bounding box center [898, 158] width 12 height 12
click at [898, 155] on input "checkbox" at bounding box center [898, 158] width 12 height 12
checkbox input "false"
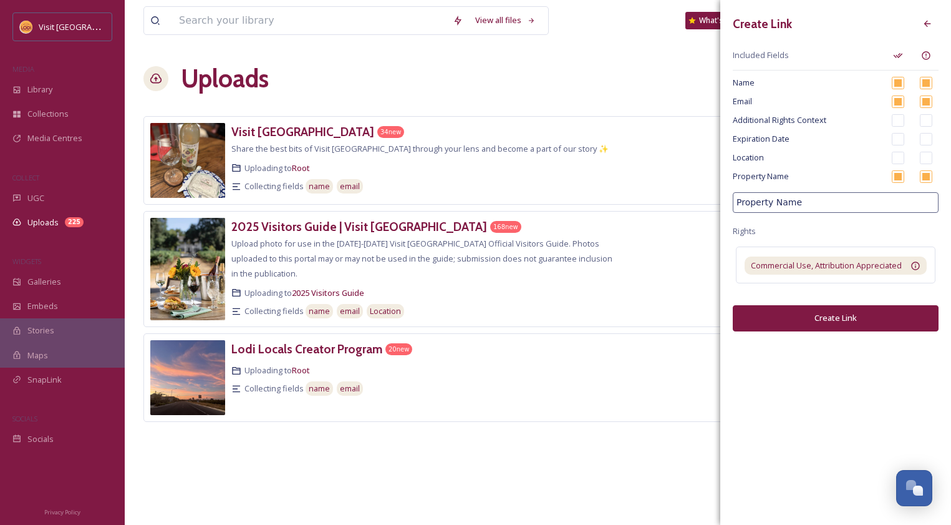
click at [842, 321] on button "Create Link" at bounding box center [836, 318] width 206 height 26
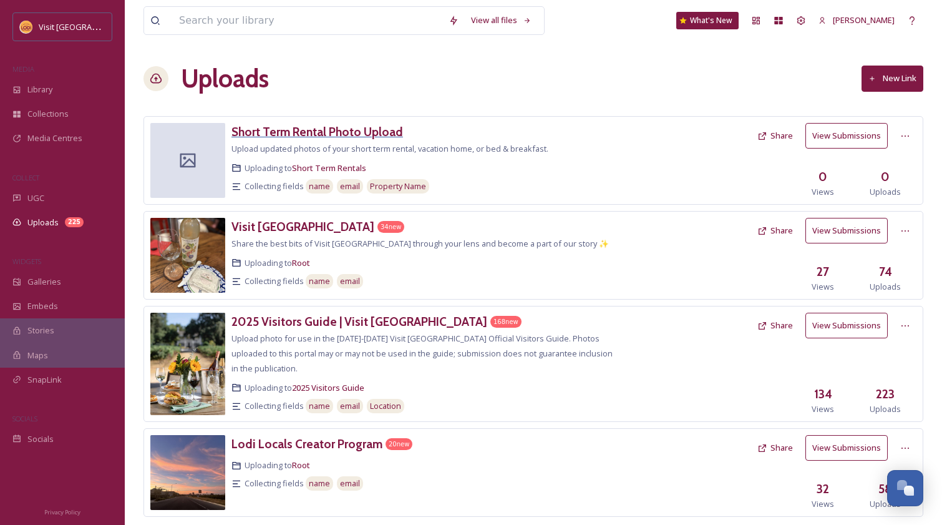
click at [336, 132] on h3 "Short Term Rental Photo Upload" at bounding box center [317, 131] width 172 height 15
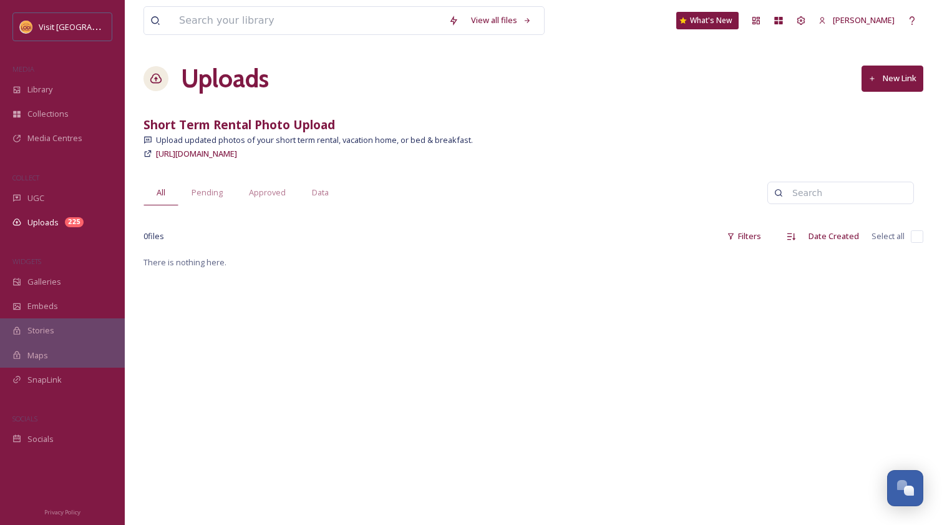
click at [298, 117] on strong "Short Term Rental Photo Upload" at bounding box center [239, 124] width 192 height 17
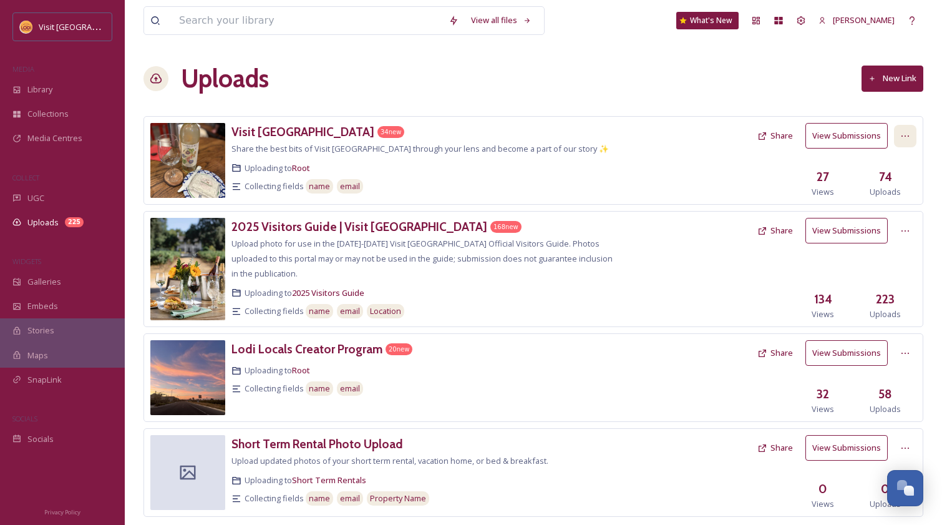
click at [908, 131] on icon at bounding box center [905, 136] width 10 height 10
click at [890, 187] on div "Edit" at bounding box center [891, 187] width 47 height 24
click at [628, 145] on div at bounding box center [682, 160] width 137 height 75
click at [906, 437] on div at bounding box center [905, 448] width 22 height 22
click at [879, 487] on div "Edit" at bounding box center [891, 499] width 47 height 24
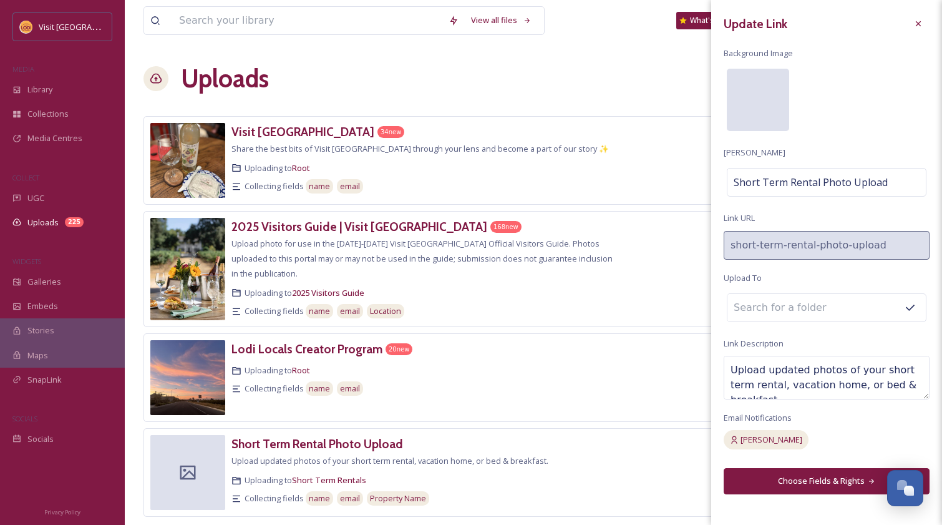
click at [760, 82] on div at bounding box center [758, 100] width 62 height 62
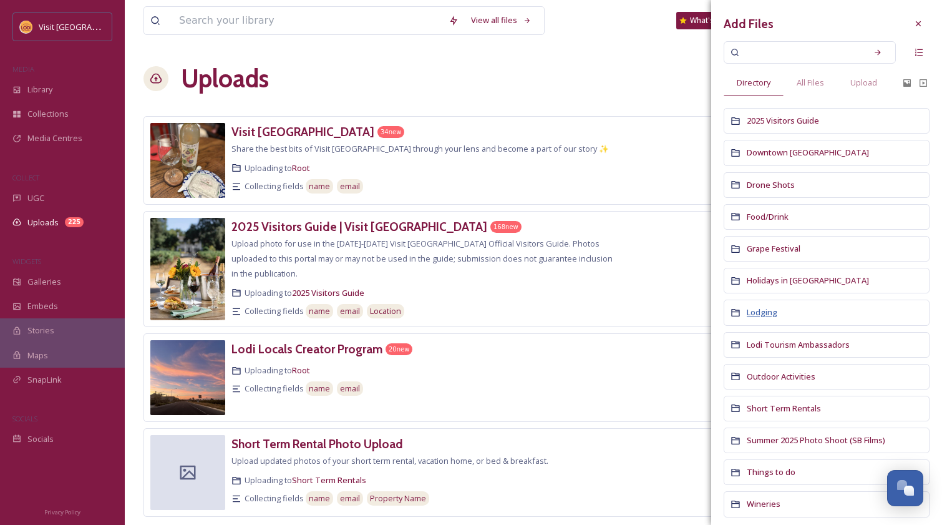
click at [769, 314] on span "Lodging" at bounding box center [762, 311] width 31 height 11
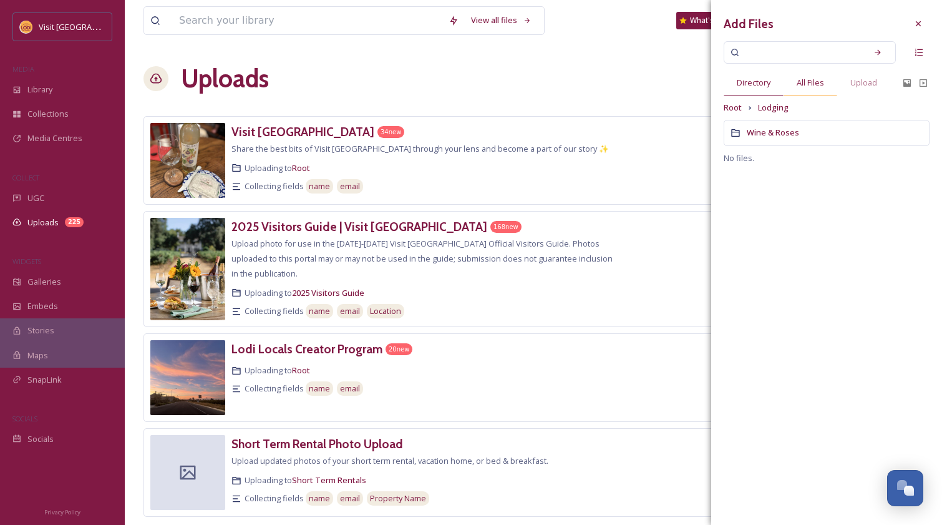
click at [822, 88] on span "All Files" at bounding box center [810, 83] width 27 height 12
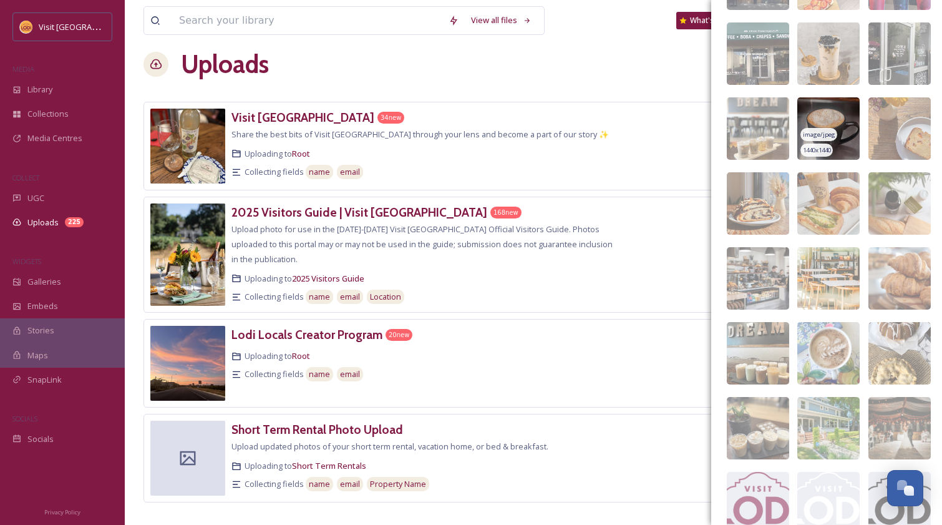
scroll to position [171, 0]
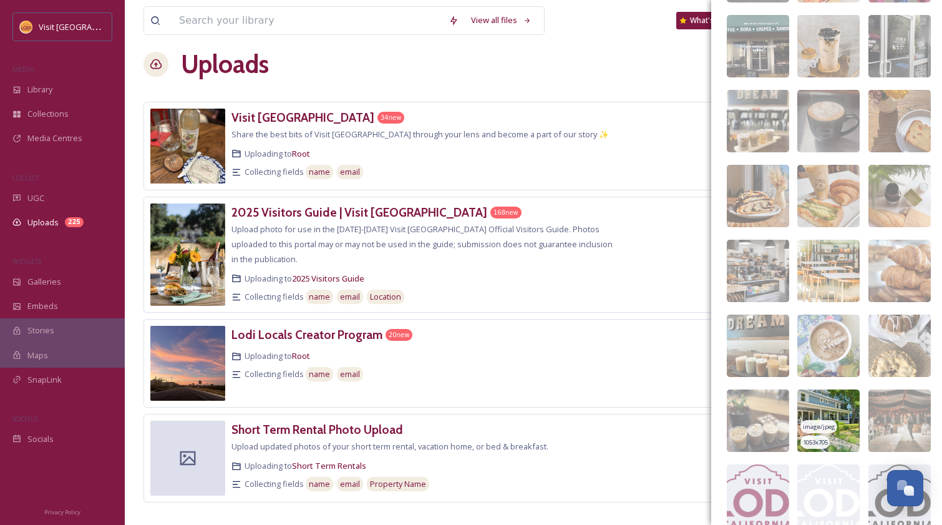
click at [827, 411] on img at bounding box center [828, 420] width 62 height 62
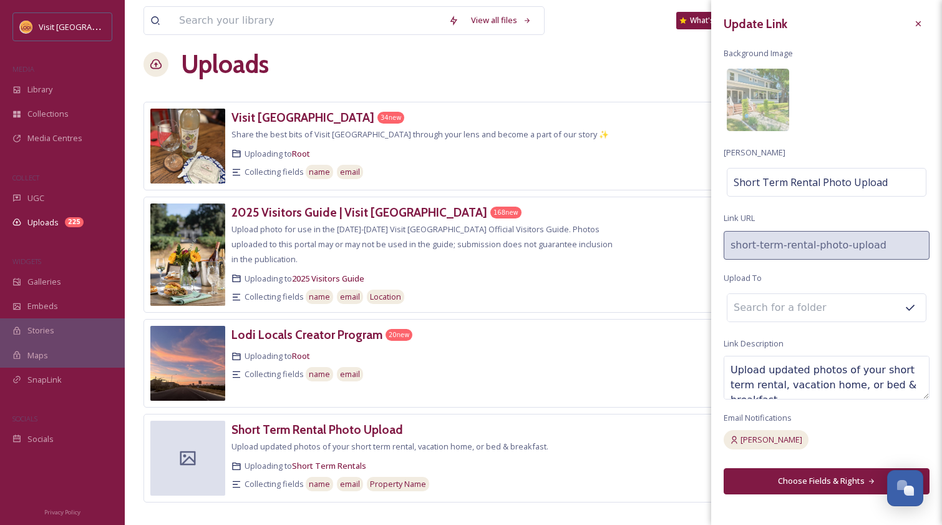
click at [823, 478] on button "Choose Fields & Rights" at bounding box center [827, 481] width 206 height 26
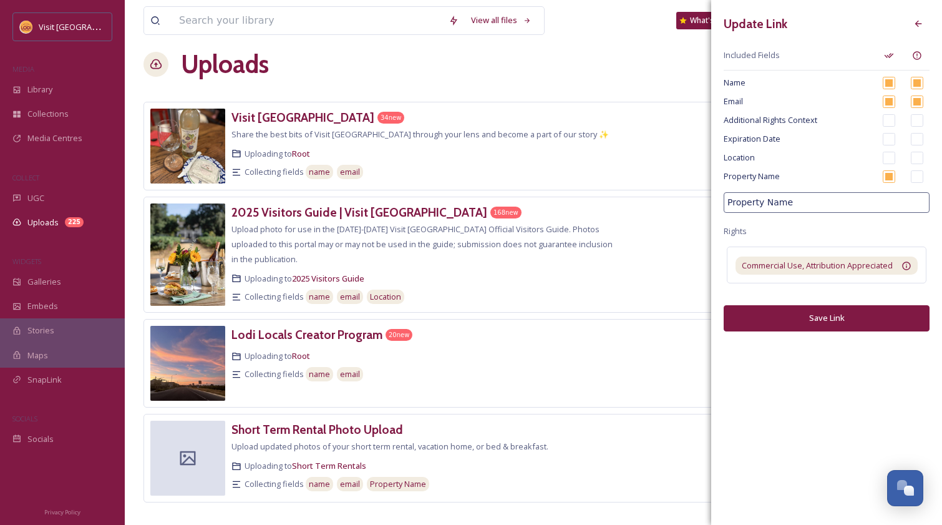
click at [831, 318] on button "Save Link" at bounding box center [827, 318] width 206 height 26
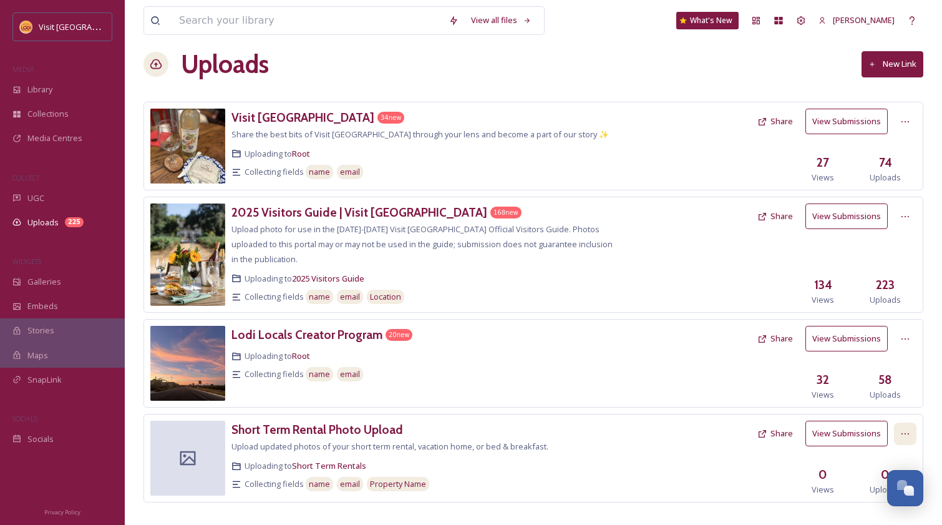
click at [905, 429] on icon at bounding box center [905, 434] width 10 height 10
click at [884, 473] on div "Edit" at bounding box center [891, 485] width 47 height 24
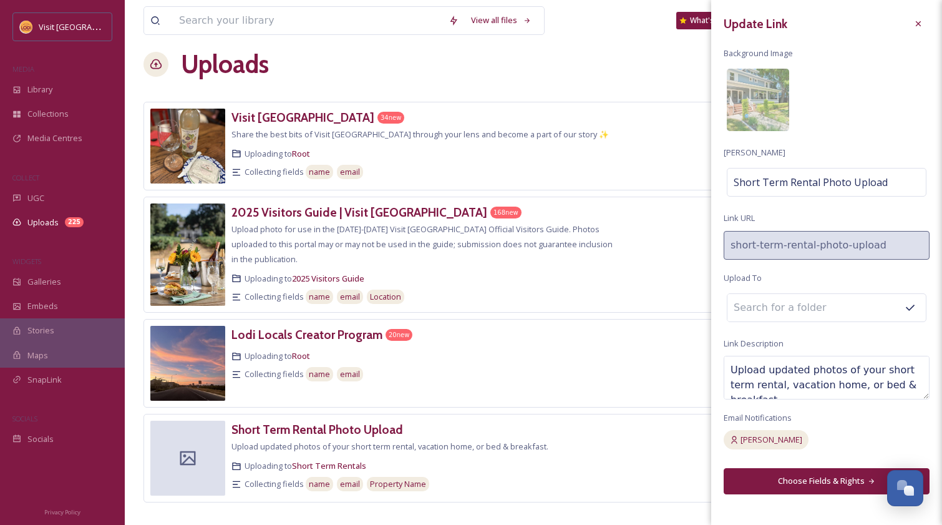
click at [833, 478] on button "Choose Fields & Rights" at bounding box center [827, 481] width 206 height 26
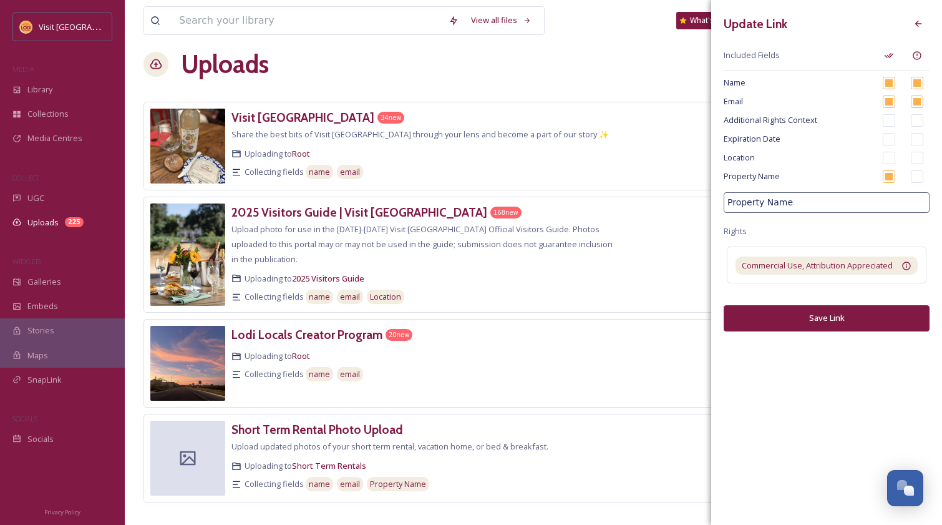
click at [918, 177] on input "checkbox" at bounding box center [917, 176] width 12 height 12
checkbox input "true"
click at [832, 316] on button "Save Link" at bounding box center [827, 318] width 206 height 26
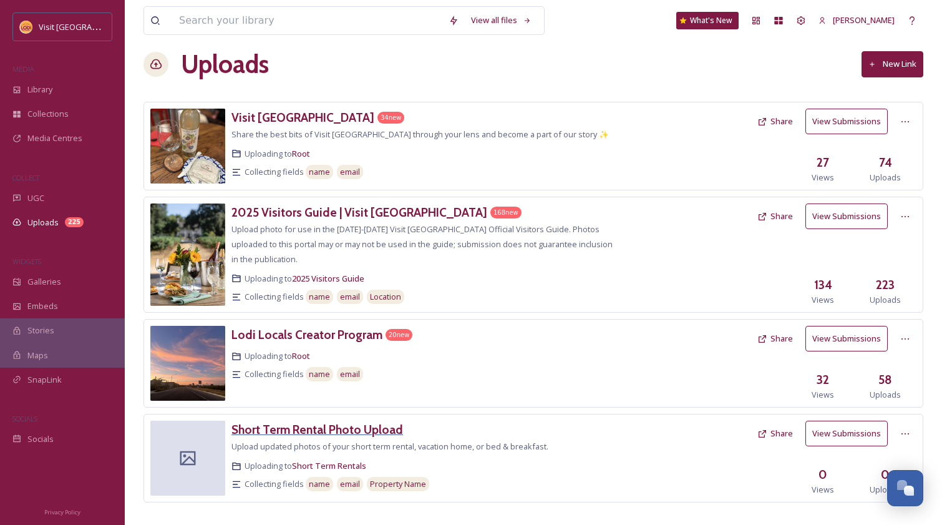
click at [372, 422] on h3 "Short Term Rental Photo Upload" at bounding box center [317, 429] width 172 height 15
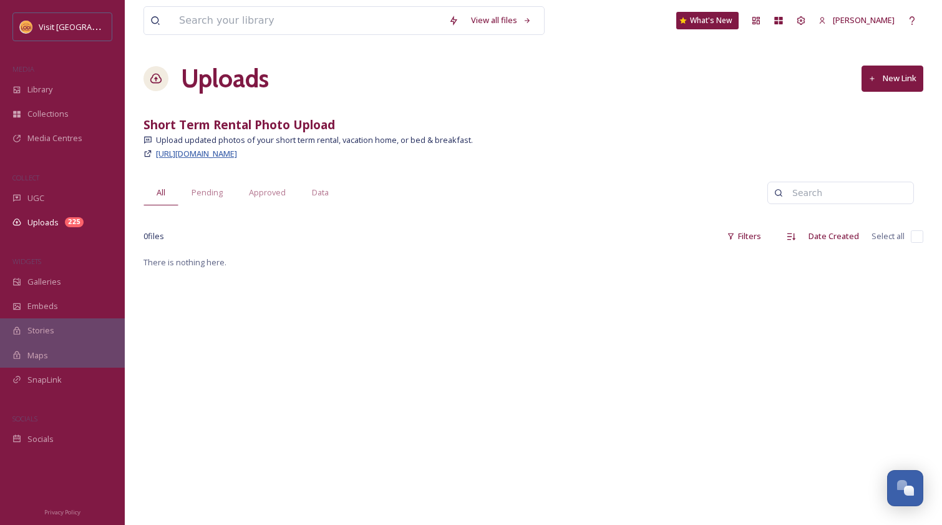
click at [237, 153] on span "[URL][DOMAIN_NAME]" at bounding box center [196, 153] width 81 height 11
